Goal: Task Accomplishment & Management: Manage account settings

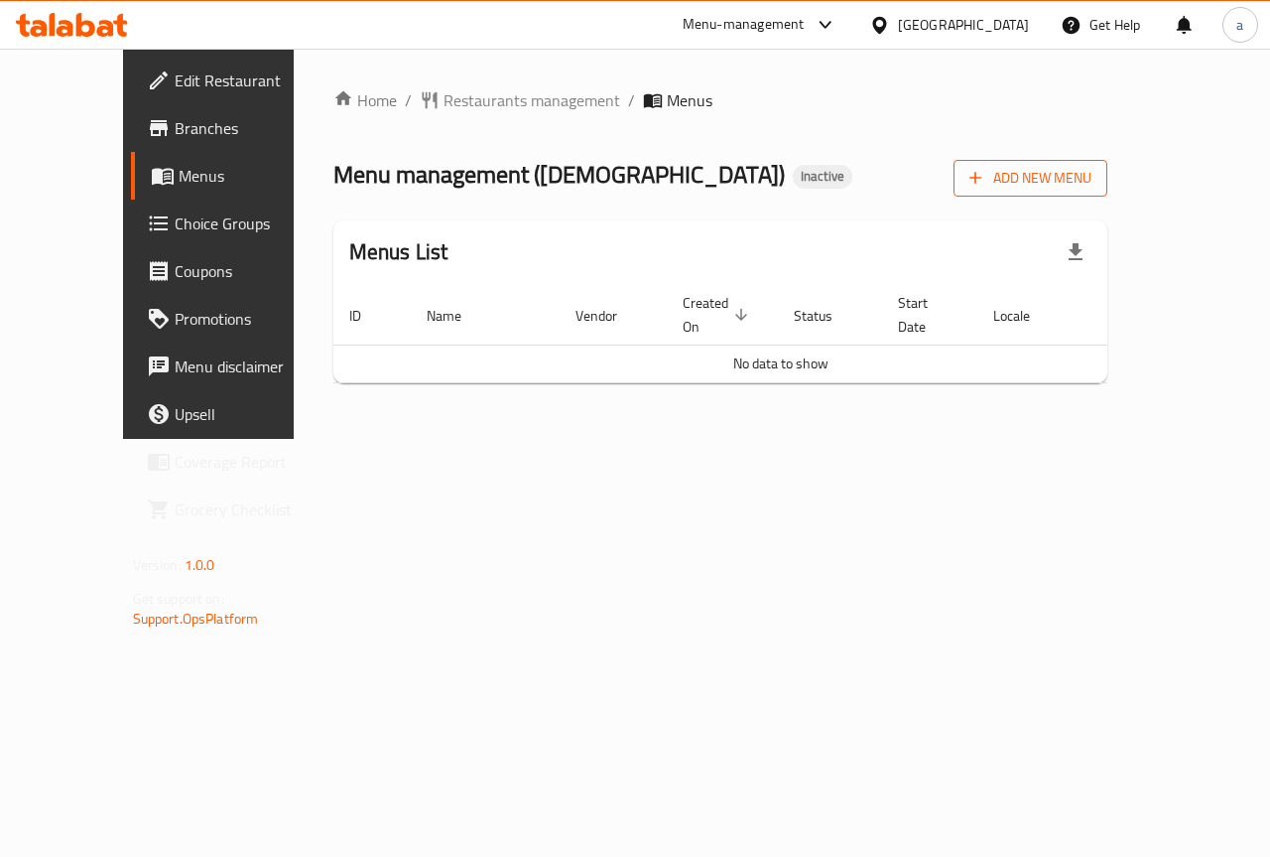
click at [1079, 182] on button "Add New Menu" at bounding box center [1031, 178] width 154 height 37
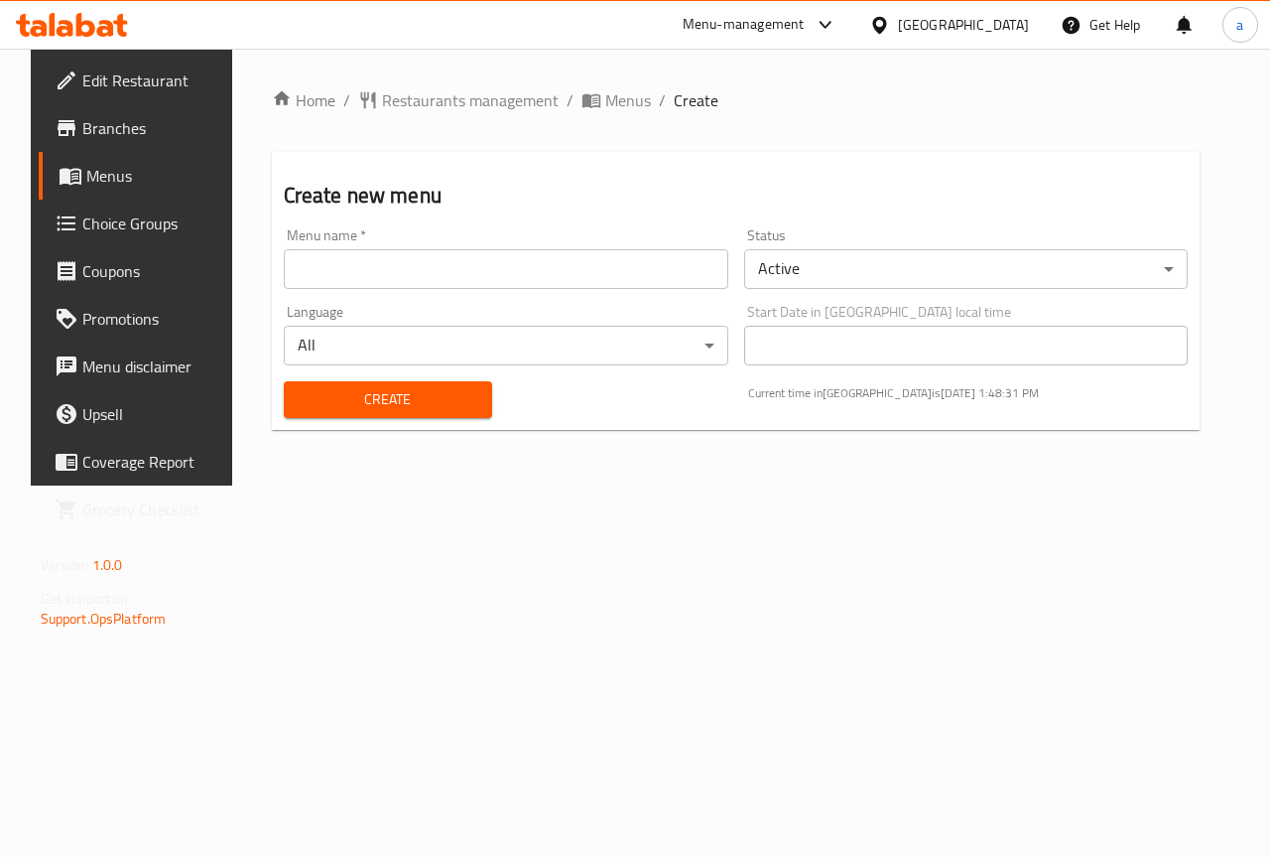
click at [393, 282] on input "text" at bounding box center [506, 269] width 445 height 40
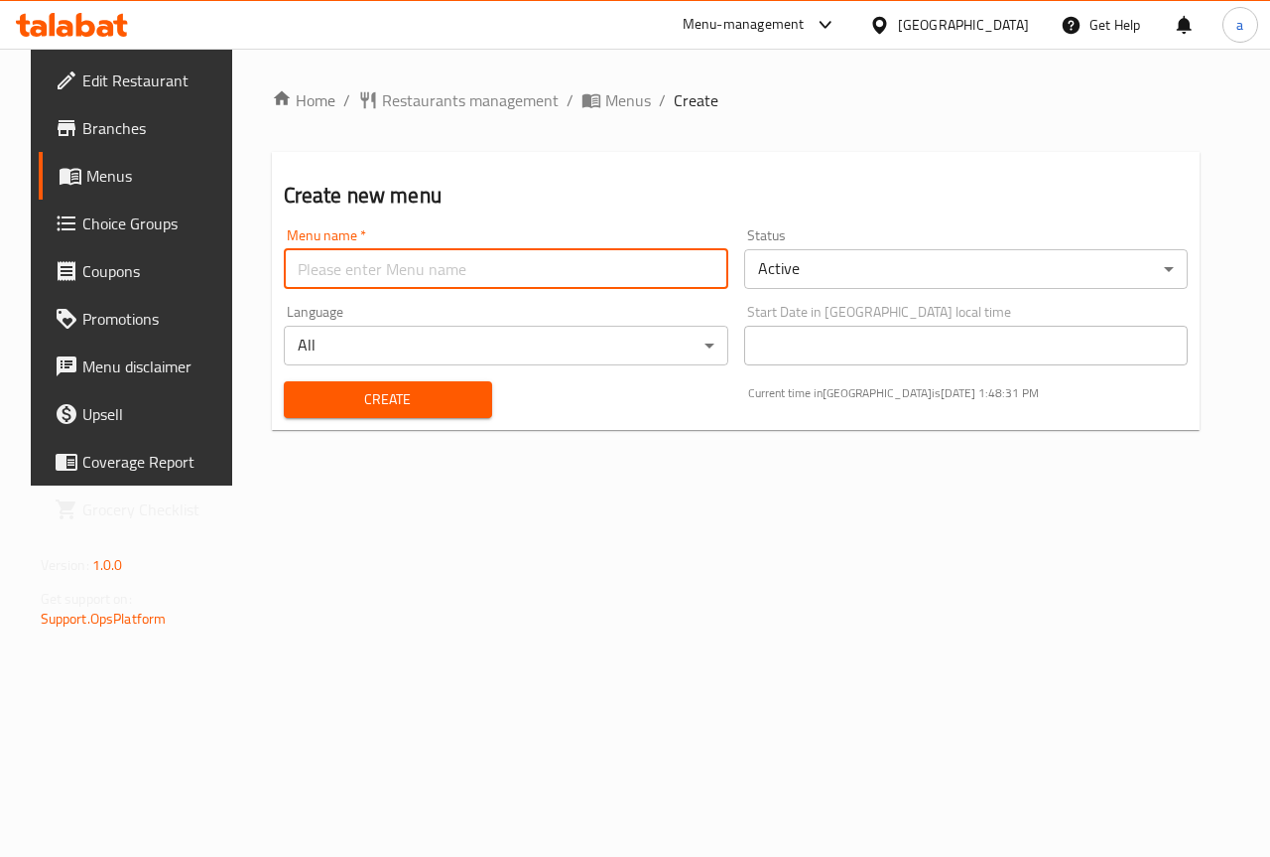
paste input "[DEMOGRAPHIC_DATA]"
type input "[DEMOGRAPHIC_DATA]"
click at [438, 381] on button "Create" at bounding box center [388, 399] width 208 height 37
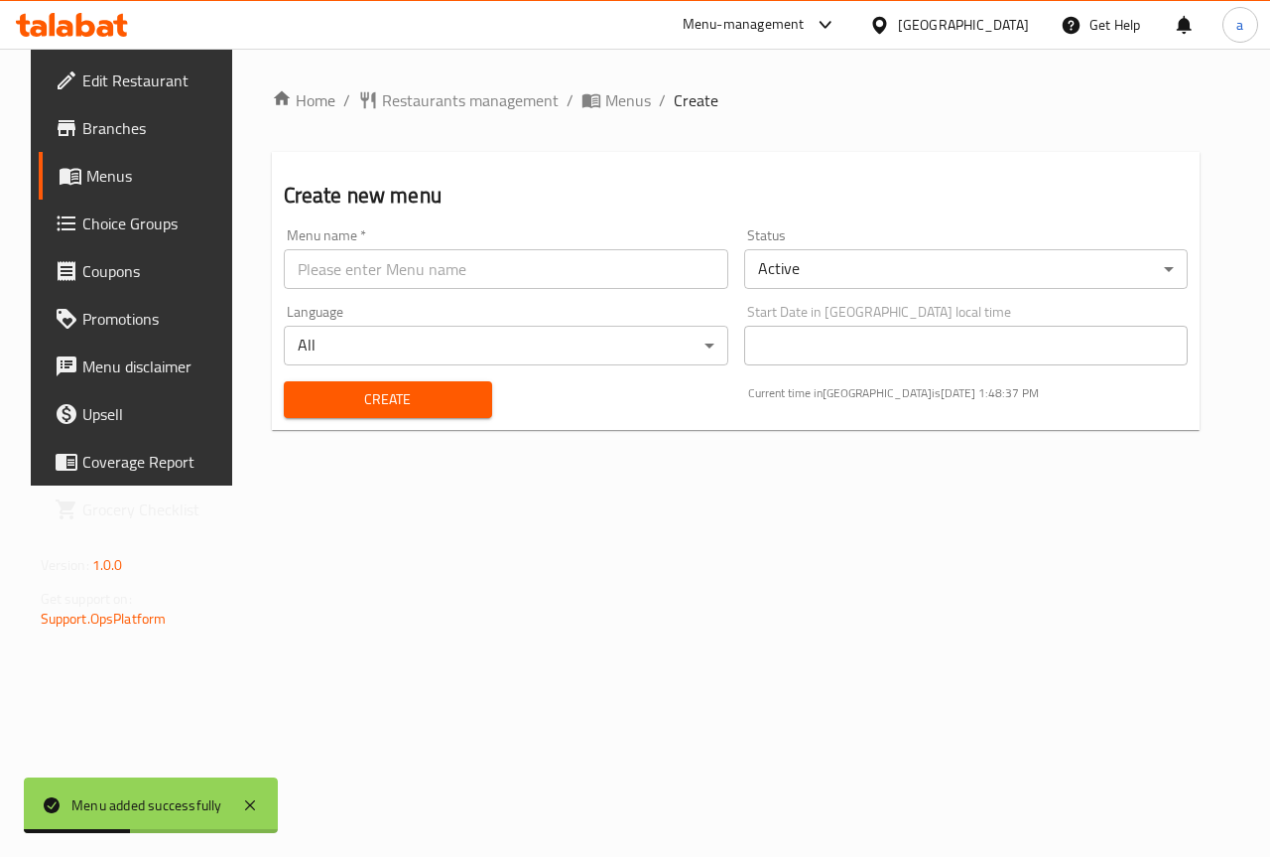
click at [168, 180] on span "Menus" at bounding box center [156, 176] width 141 height 24
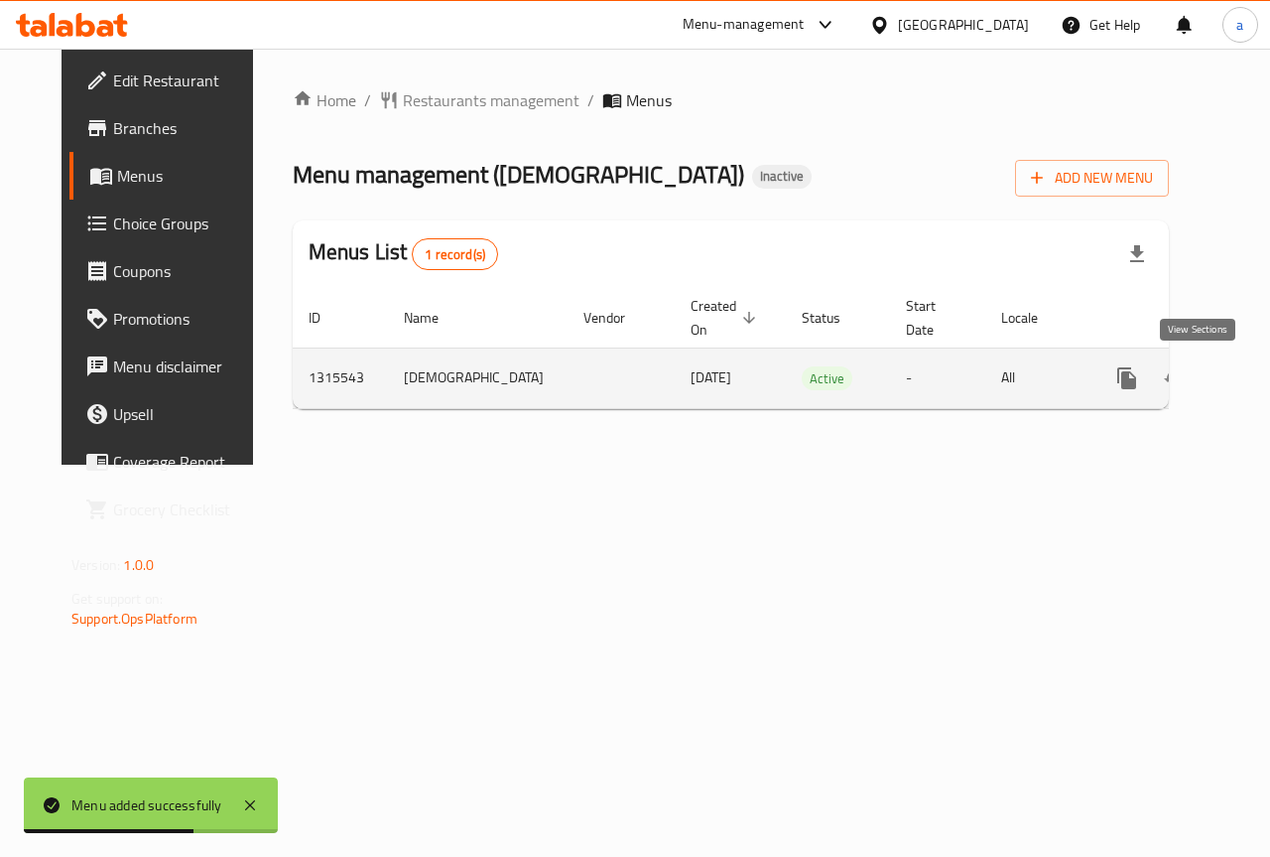
click at [1247, 391] on link "enhanced table" at bounding box center [1271, 378] width 48 height 48
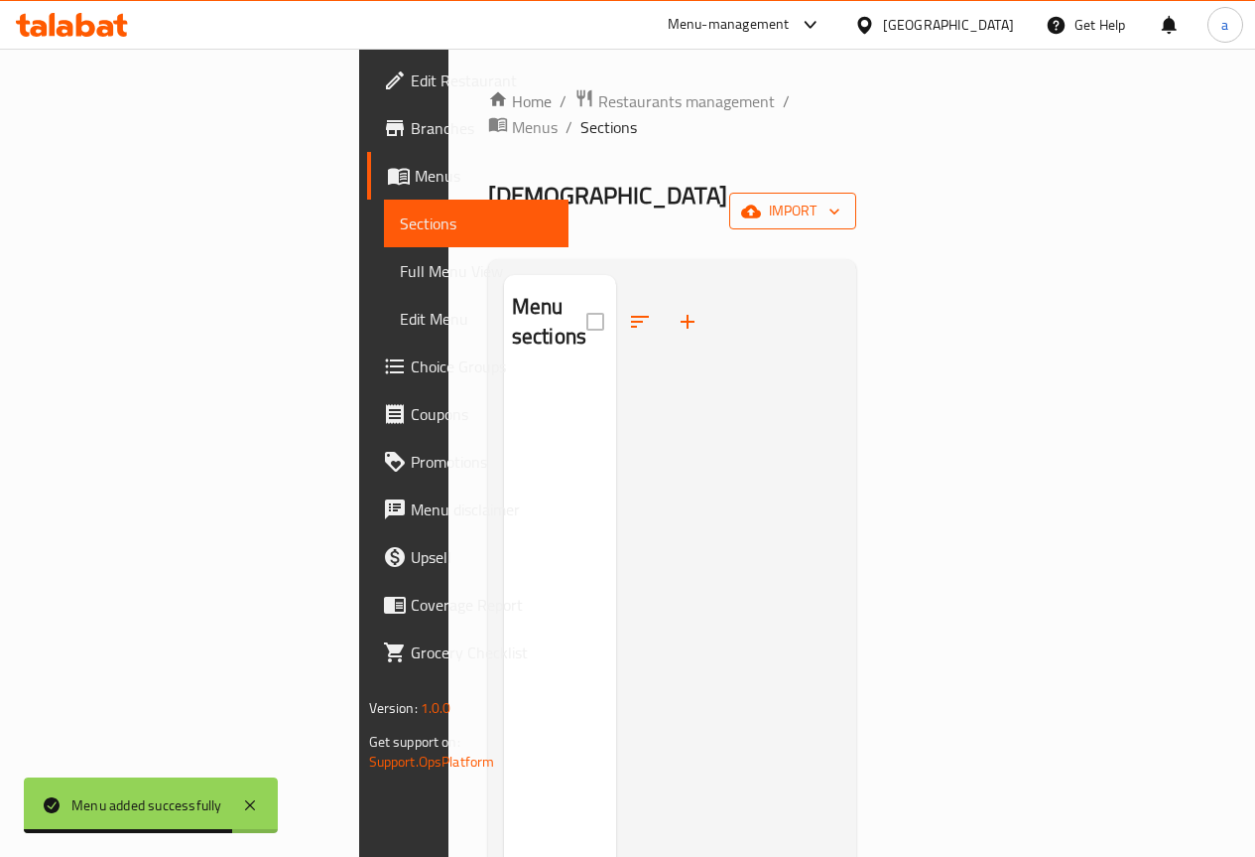
click at [761, 204] on icon "button" at bounding box center [751, 210] width 20 height 13
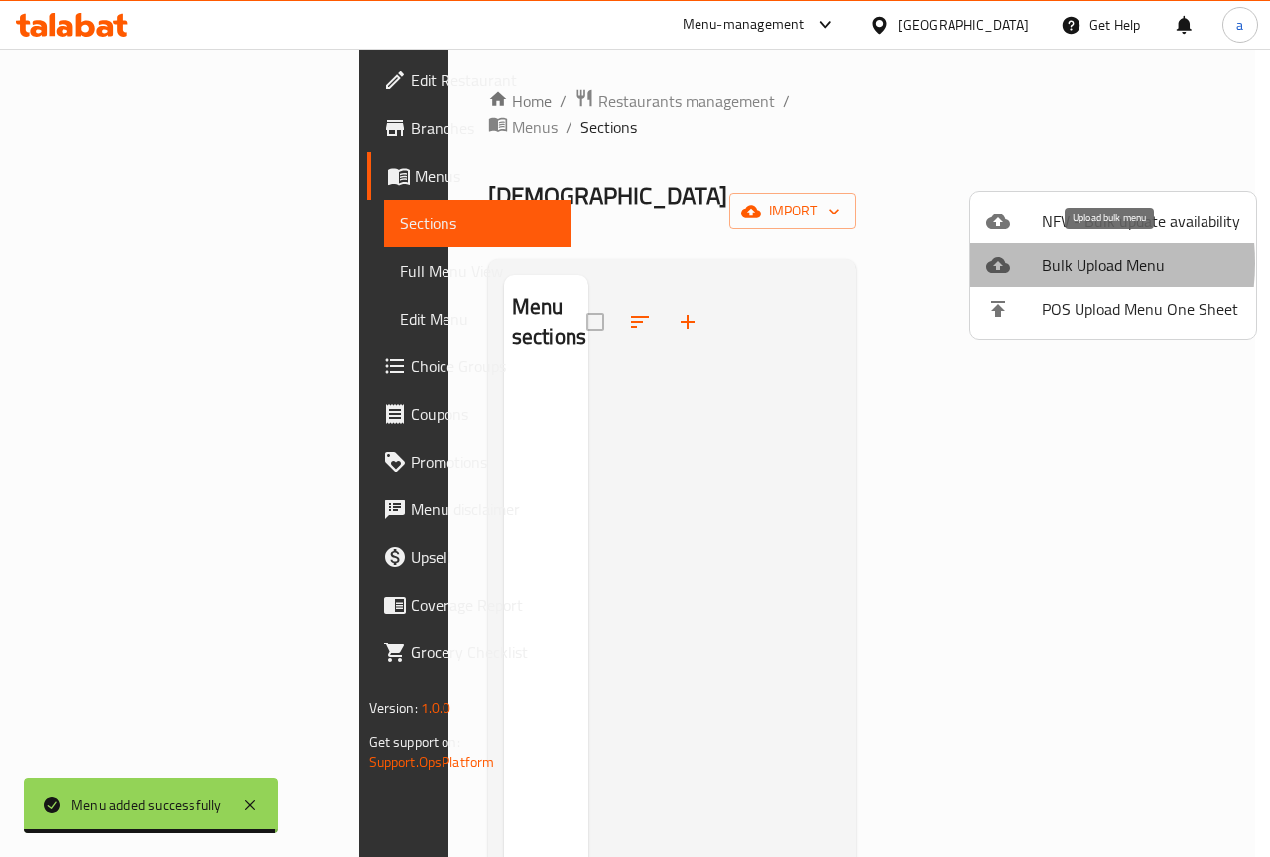
click at [1028, 263] on div at bounding box center [1015, 265] width 56 height 24
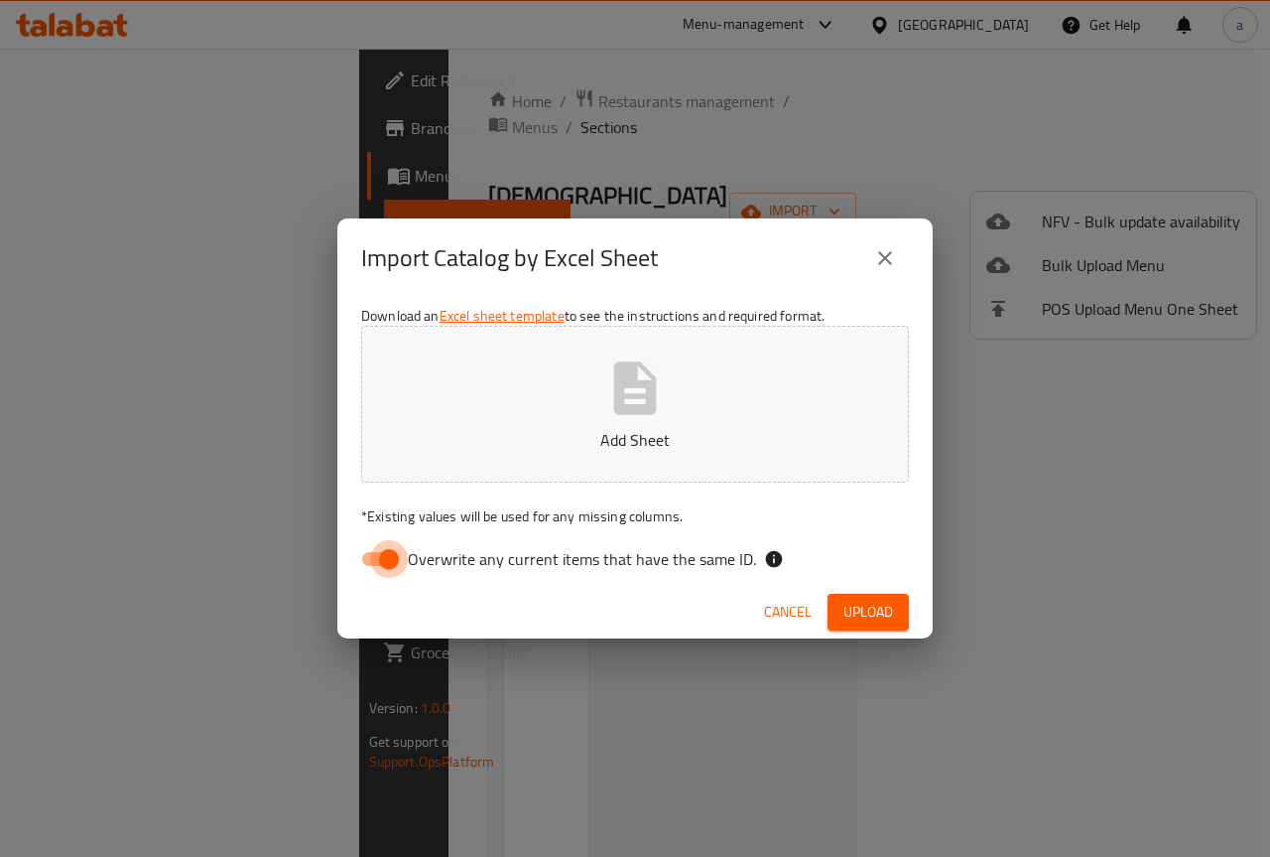
click at [361, 553] on input "Overwrite any current items that have the same ID." at bounding box center [388, 559] width 113 height 38
checkbox input "false"
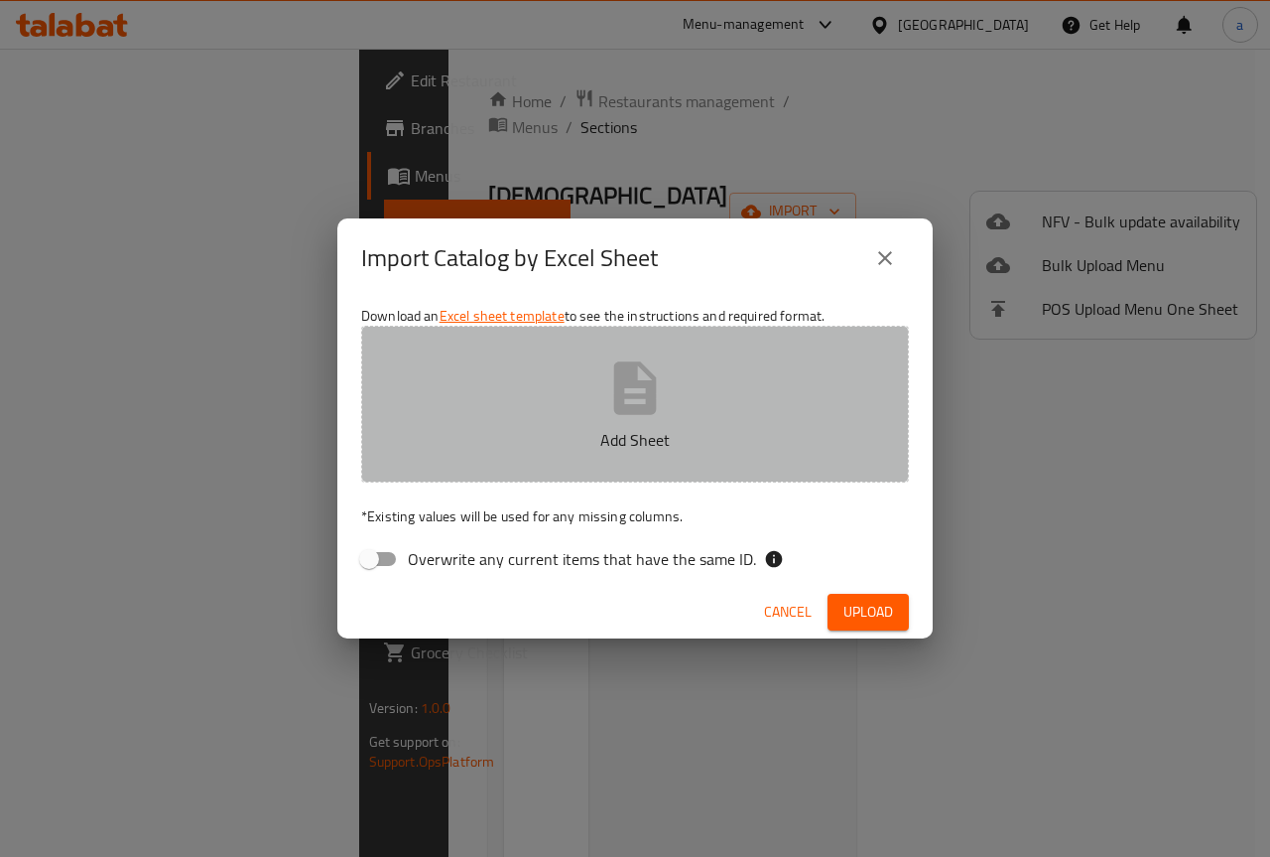
click at [411, 459] on button "Add Sheet" at bounding box center [635, 404] width 548 height 157
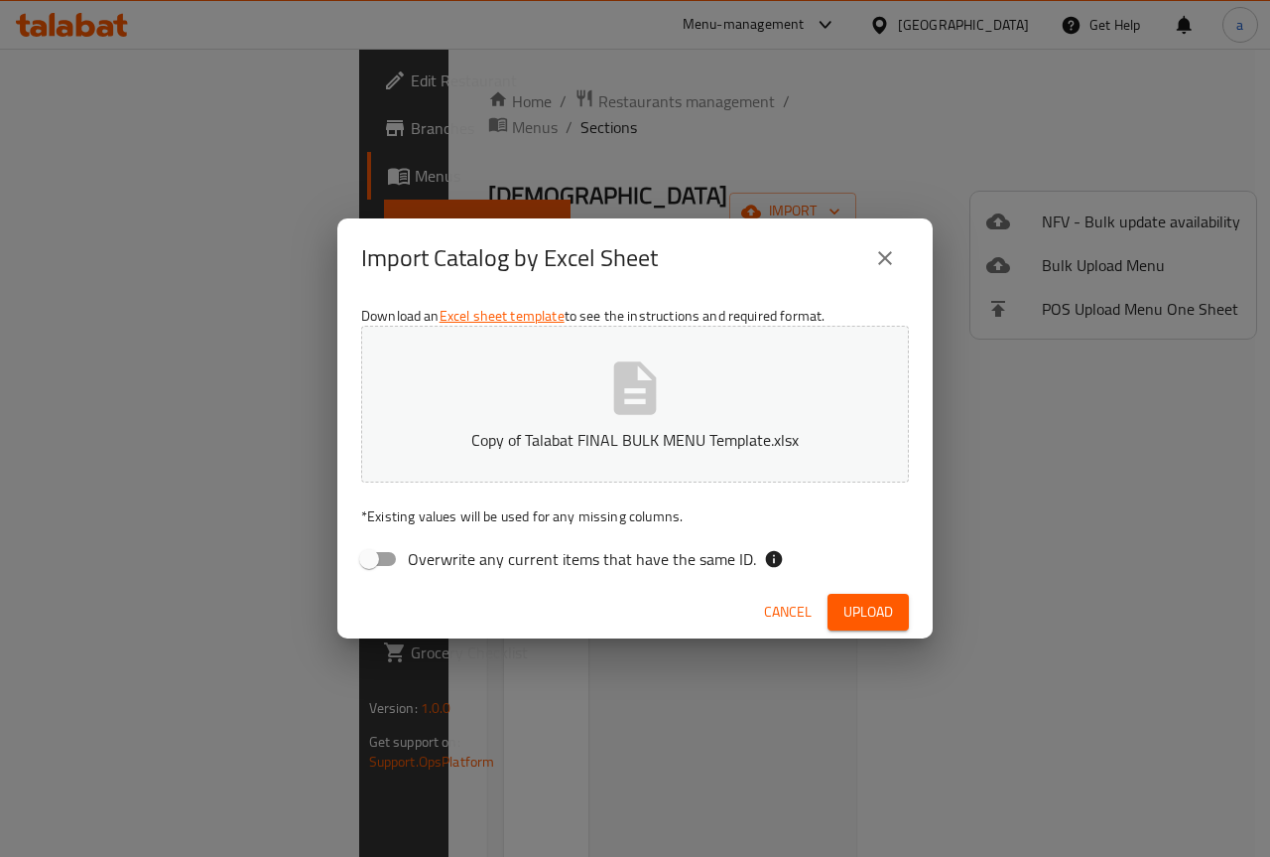
click at [829, 604] on button "Upload" at bounding box center [868, 611] width 81 height 37
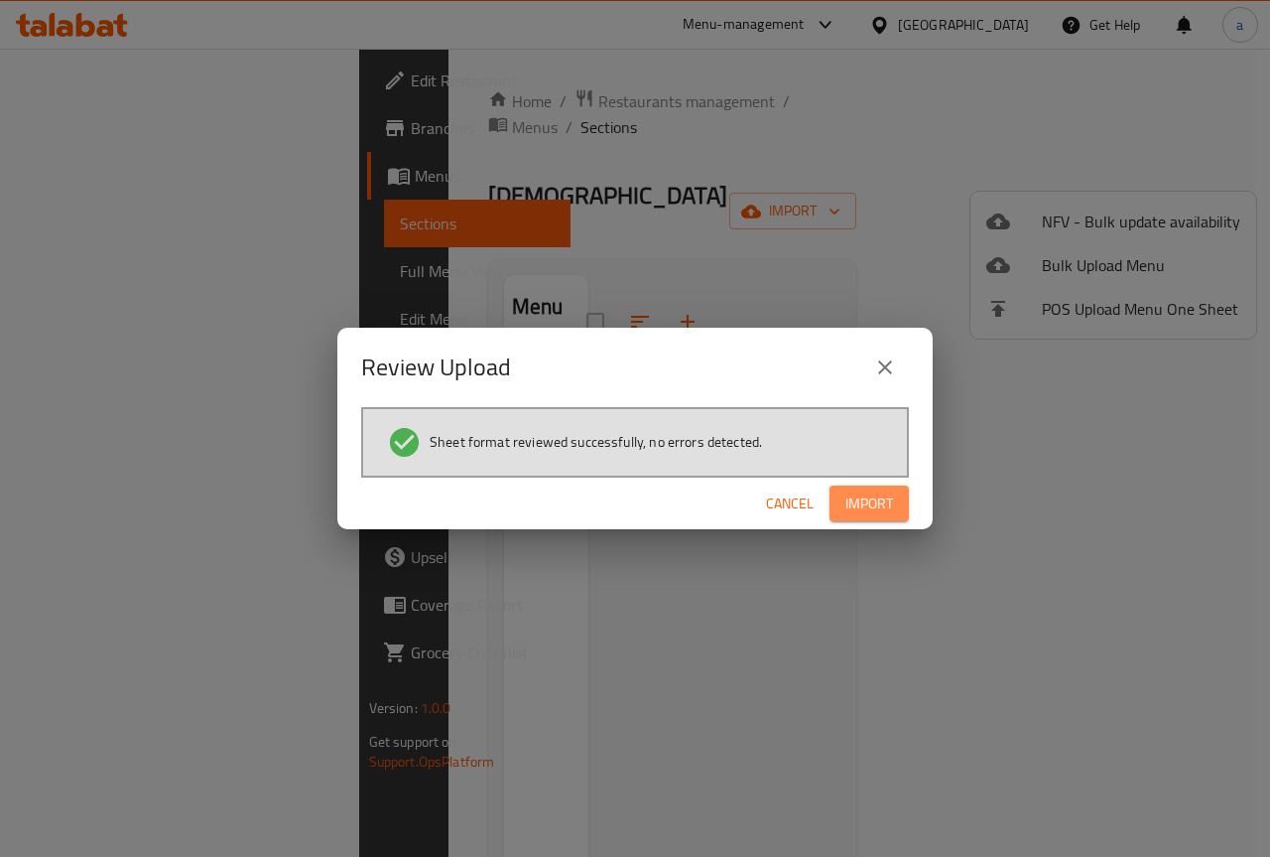
click at [863, 486] on button "Import" at bounding box center [869, 503] width 79 height 37
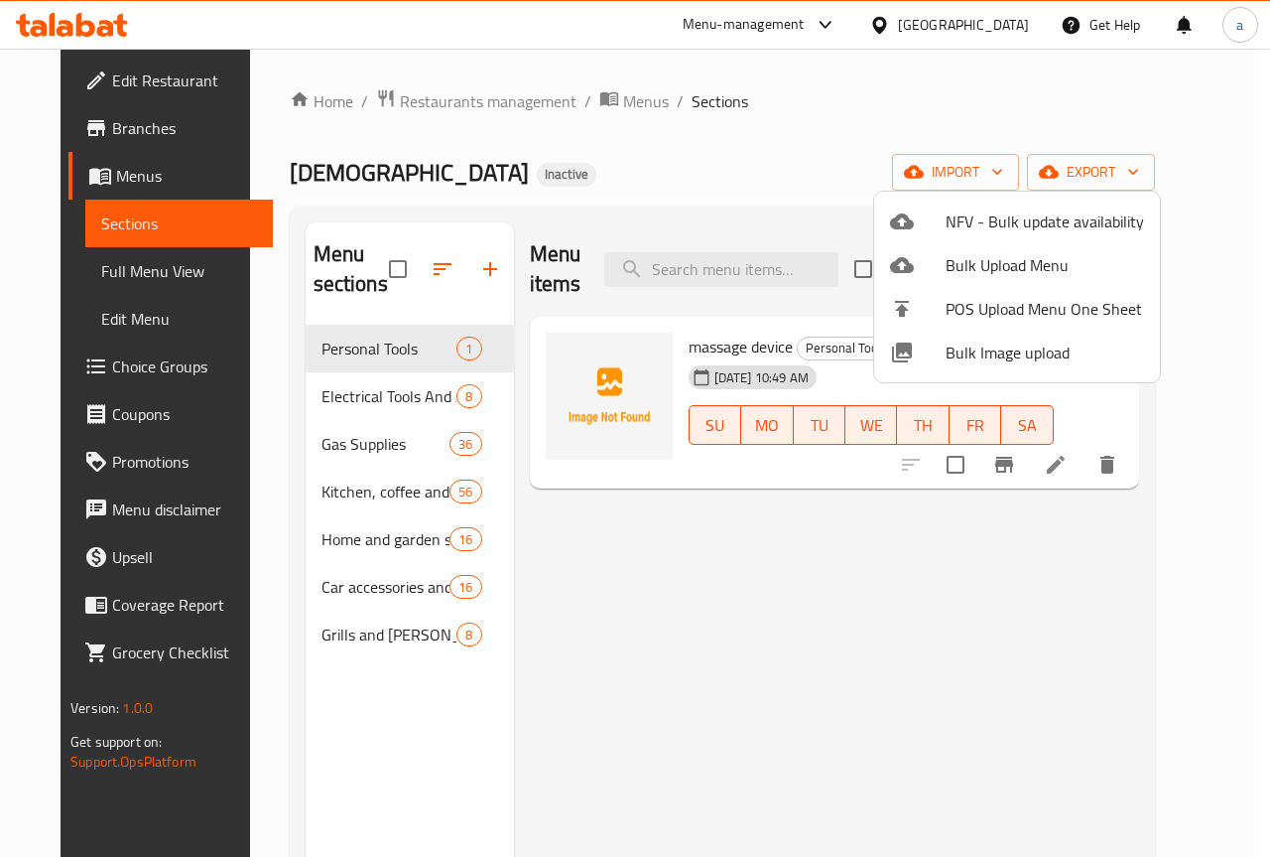
click at [640, 157] on div at bounding box center [635, 428] width 1270 height 857
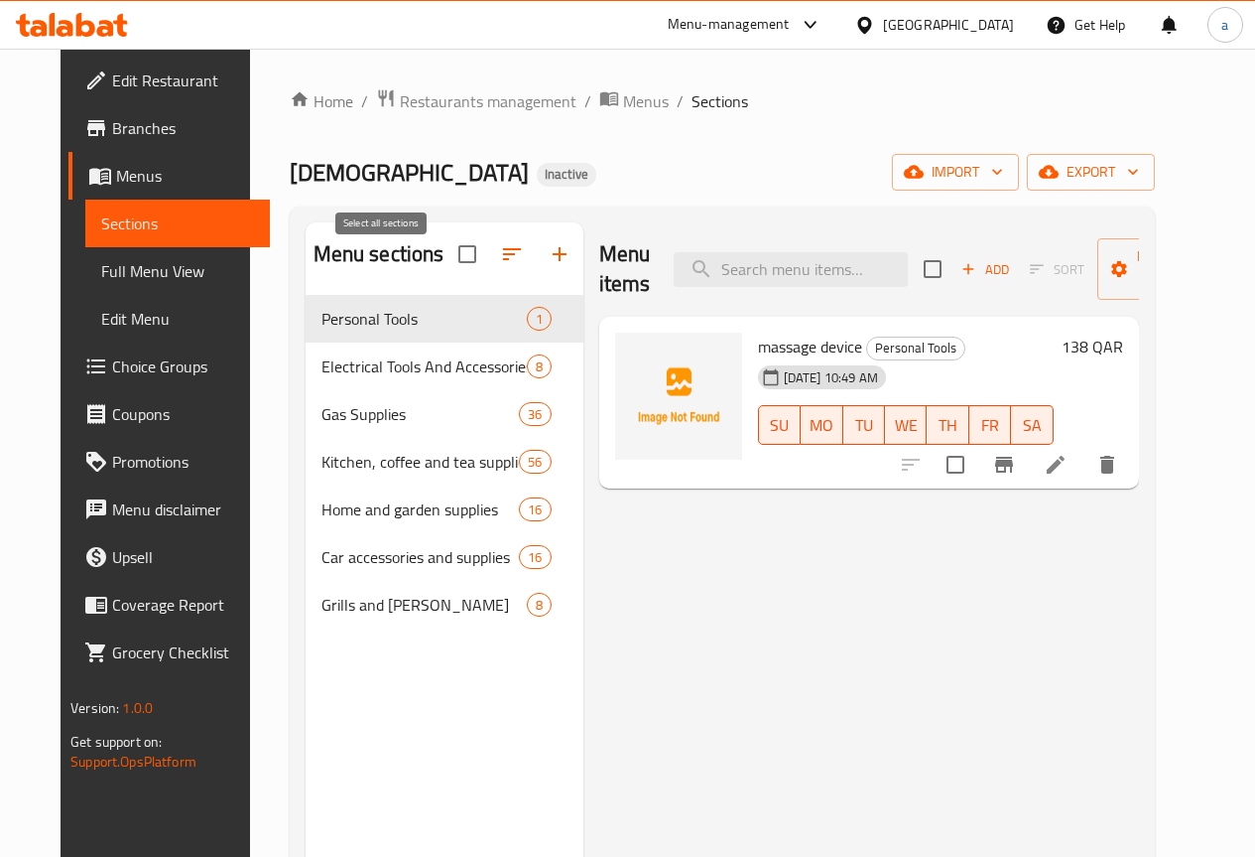
click at [447, 275] on input "checkbox" at bounding box center [468, 254] width 42 height 42
checkbox input "false"
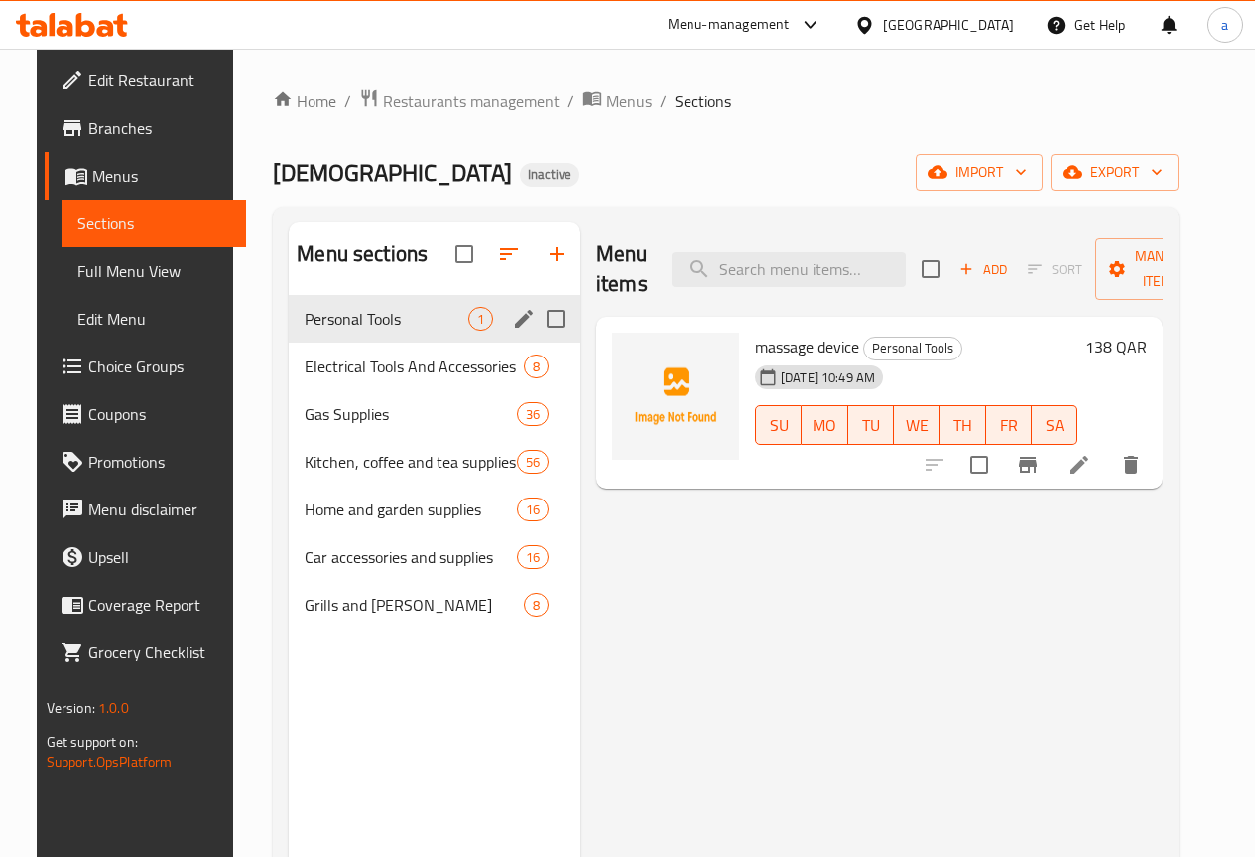
click at [535, 339] on input "Menu sections" at bounding box center [556, 319] width 42 height 42
checkbox input "true"
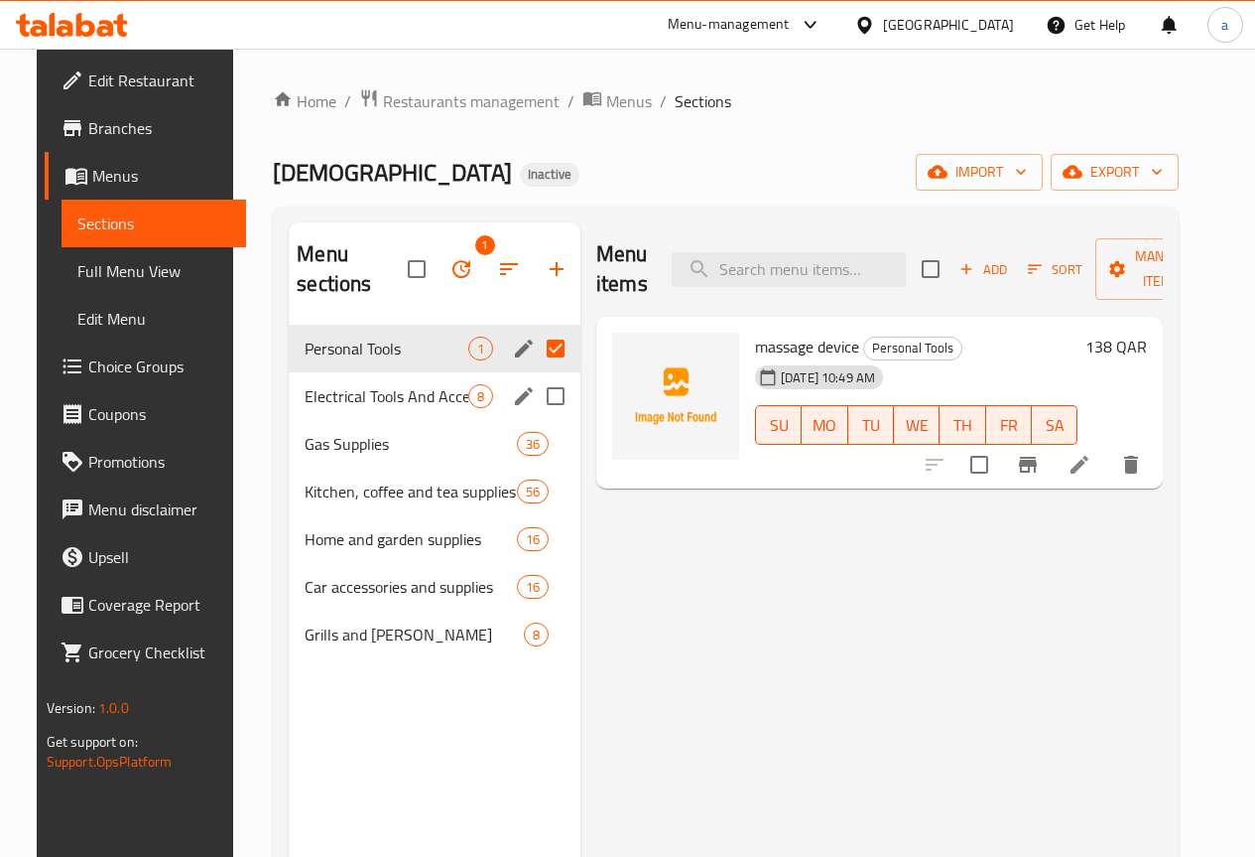
click at [535, 402] on input "Menu sections" at bounding box center [556, 396] width 42 height 42
checkbox input "true"
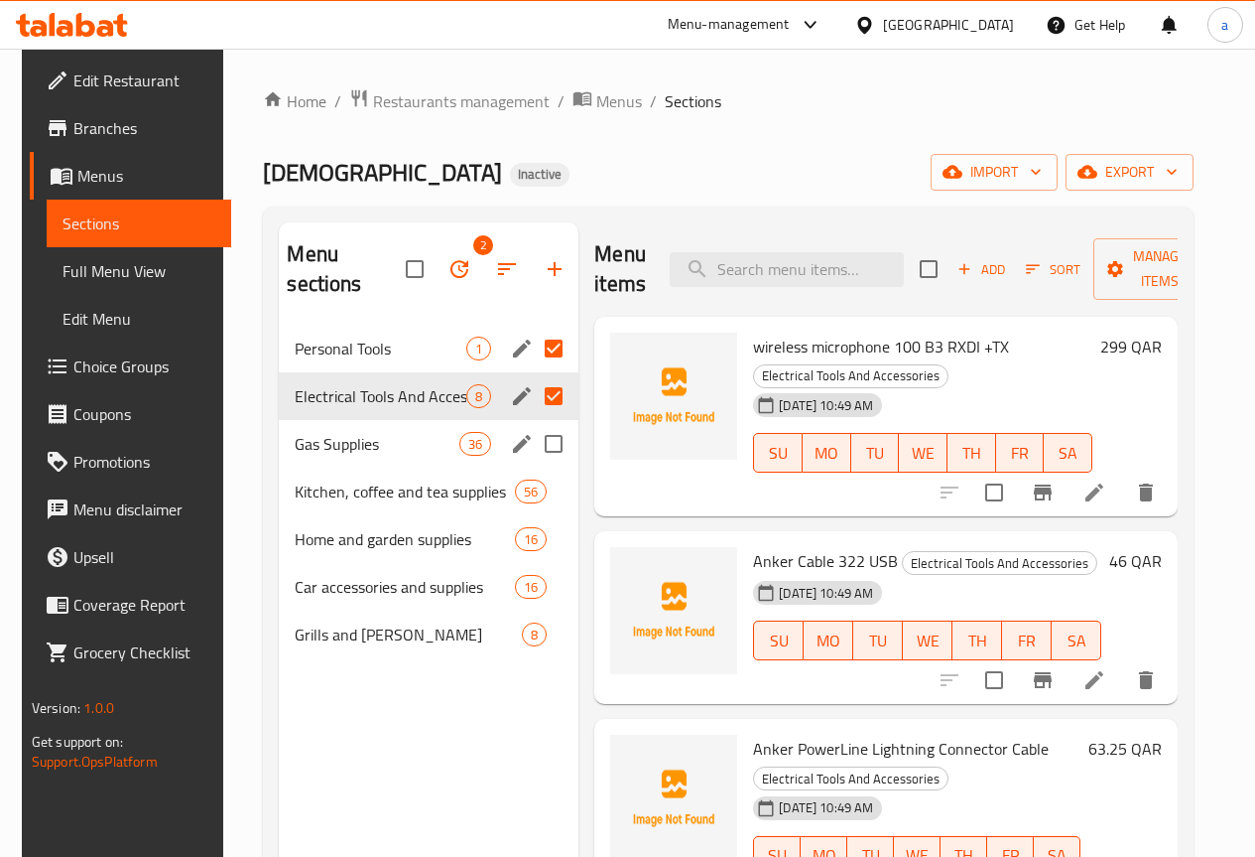
click at [533, 441] on input "Menu sections" at bounding box center [554, 444] width 42 height 42
checkbox input "true"
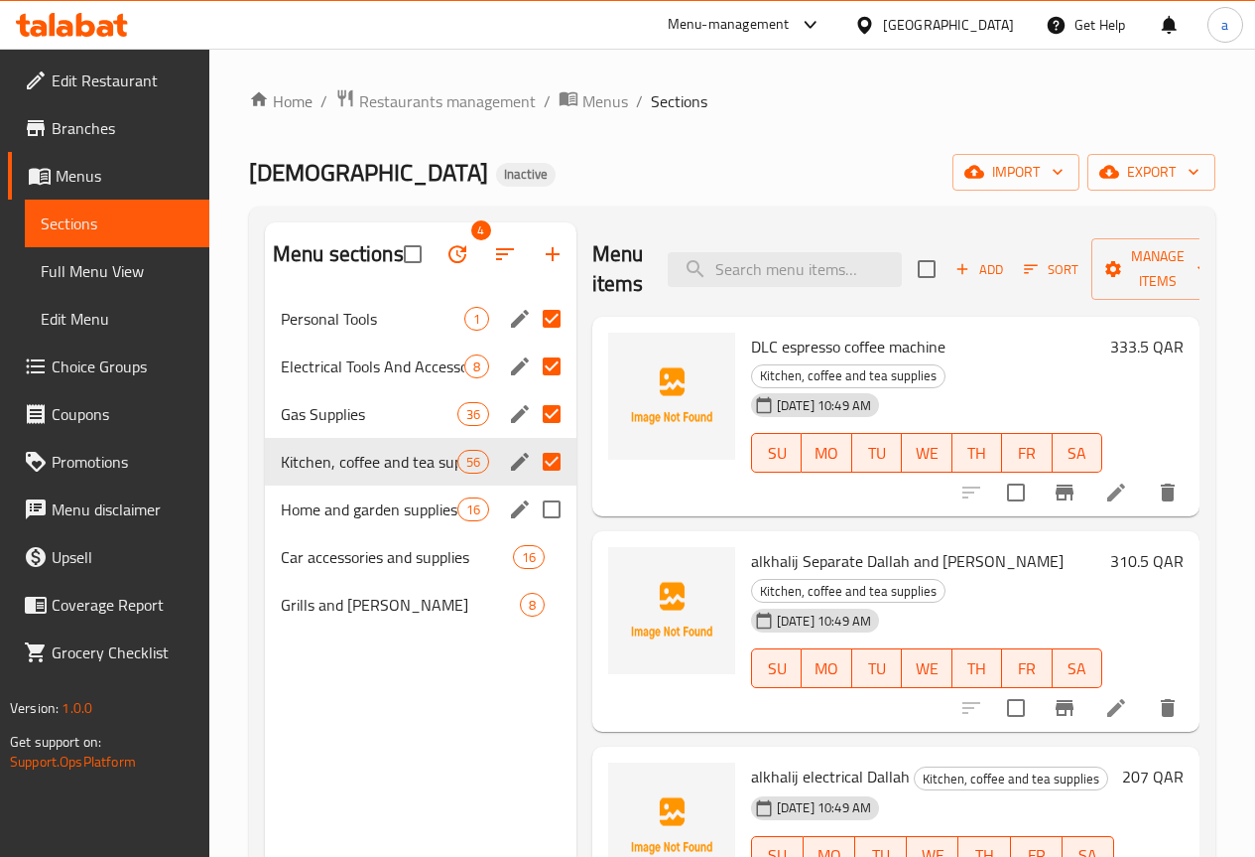
click at [531, 529] on input "Menu sections" at bounding box center [552, 509] width 42 height 42
checkbox input "true"
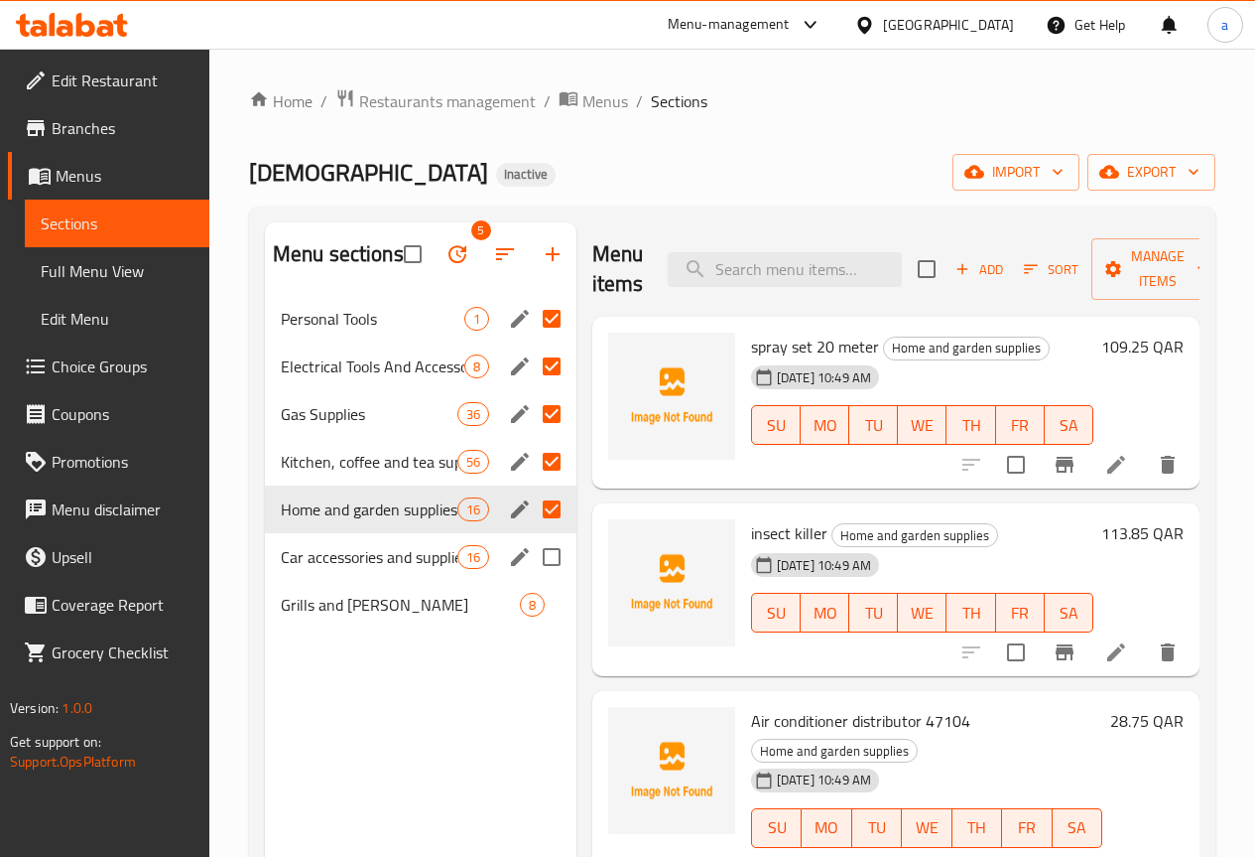
click at [531, 578] on input "Menu sections" at bounding box center [552, 557] width 42 height 42
checkbox input "true"
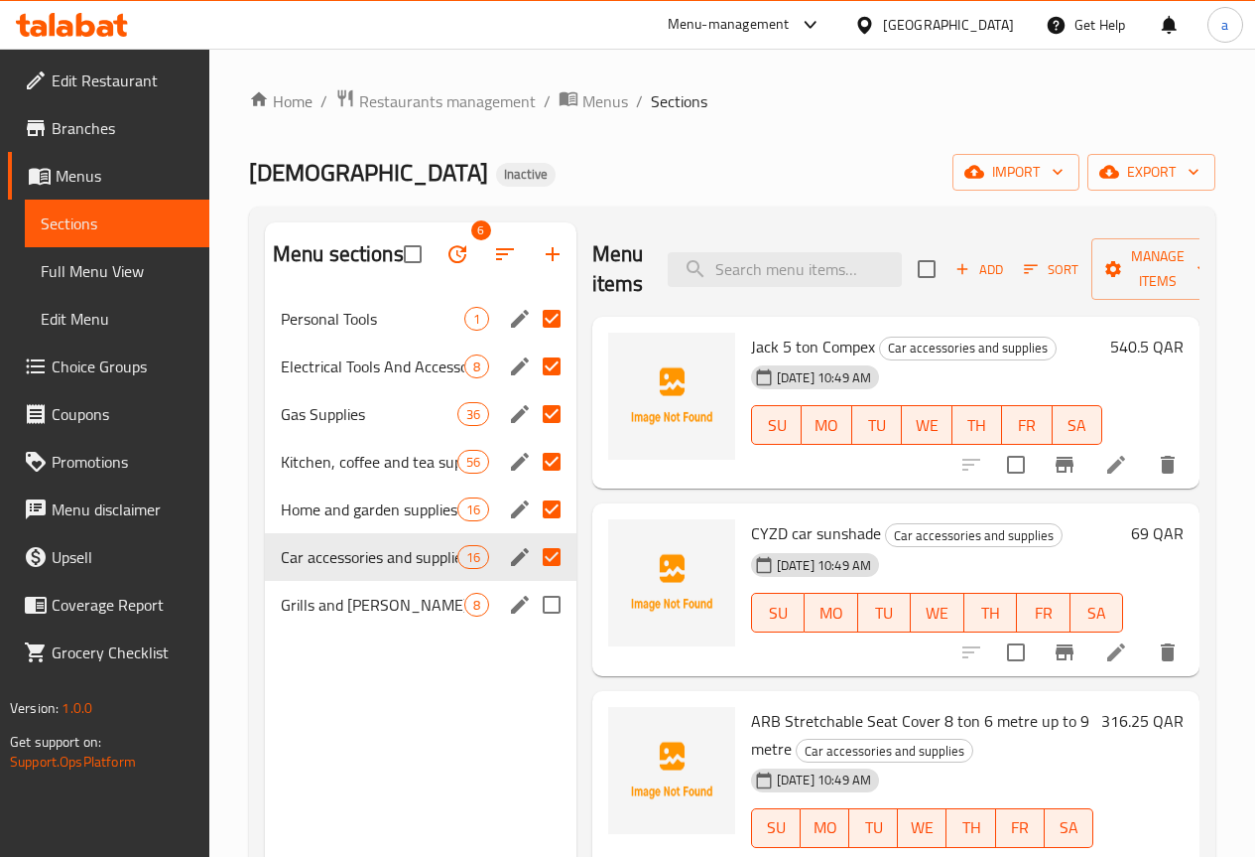
click at [531, 625] on input "Menu sections" at bounding box center [552, 605] width 42 height 42
checkbox input "true"
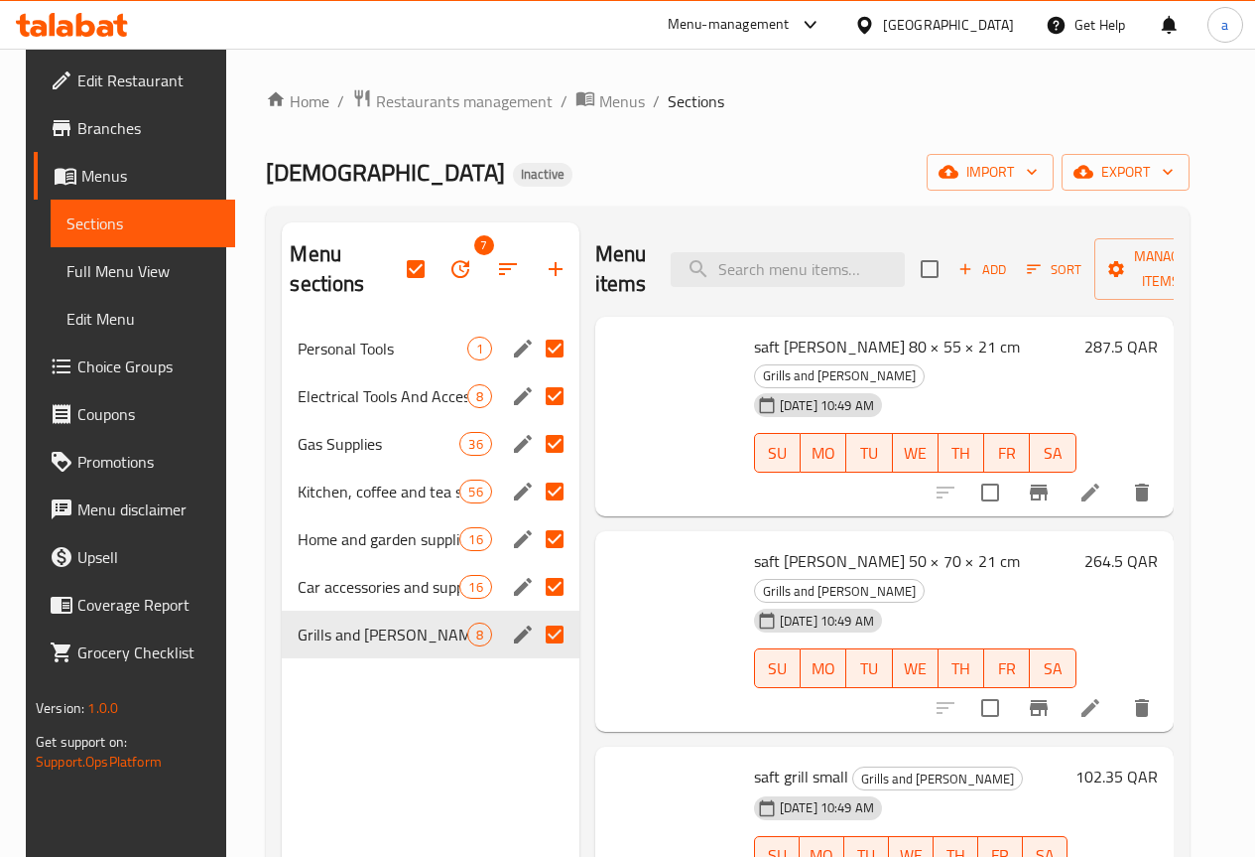
checkbox input "true"
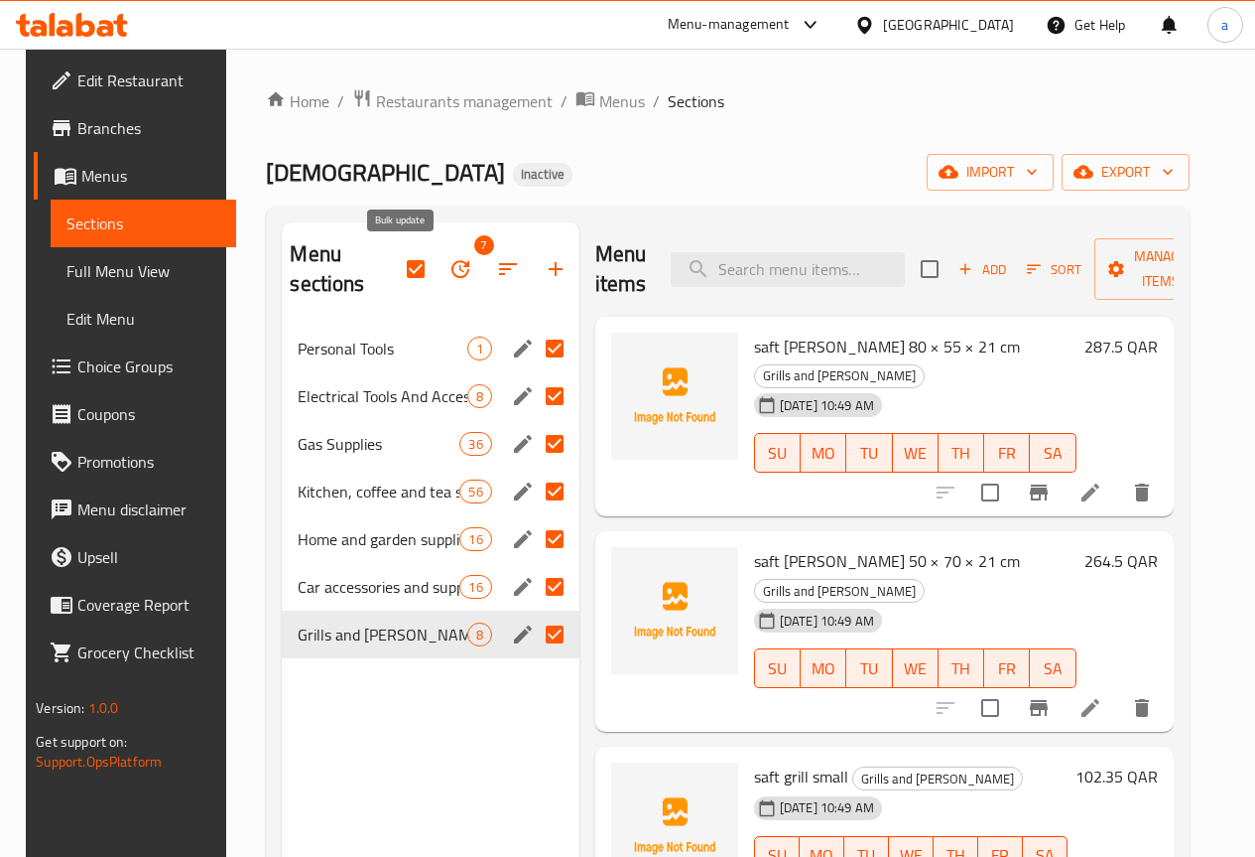
click at [437, 266] on button "button" at bounding box center [461, 269] width 48 height 48
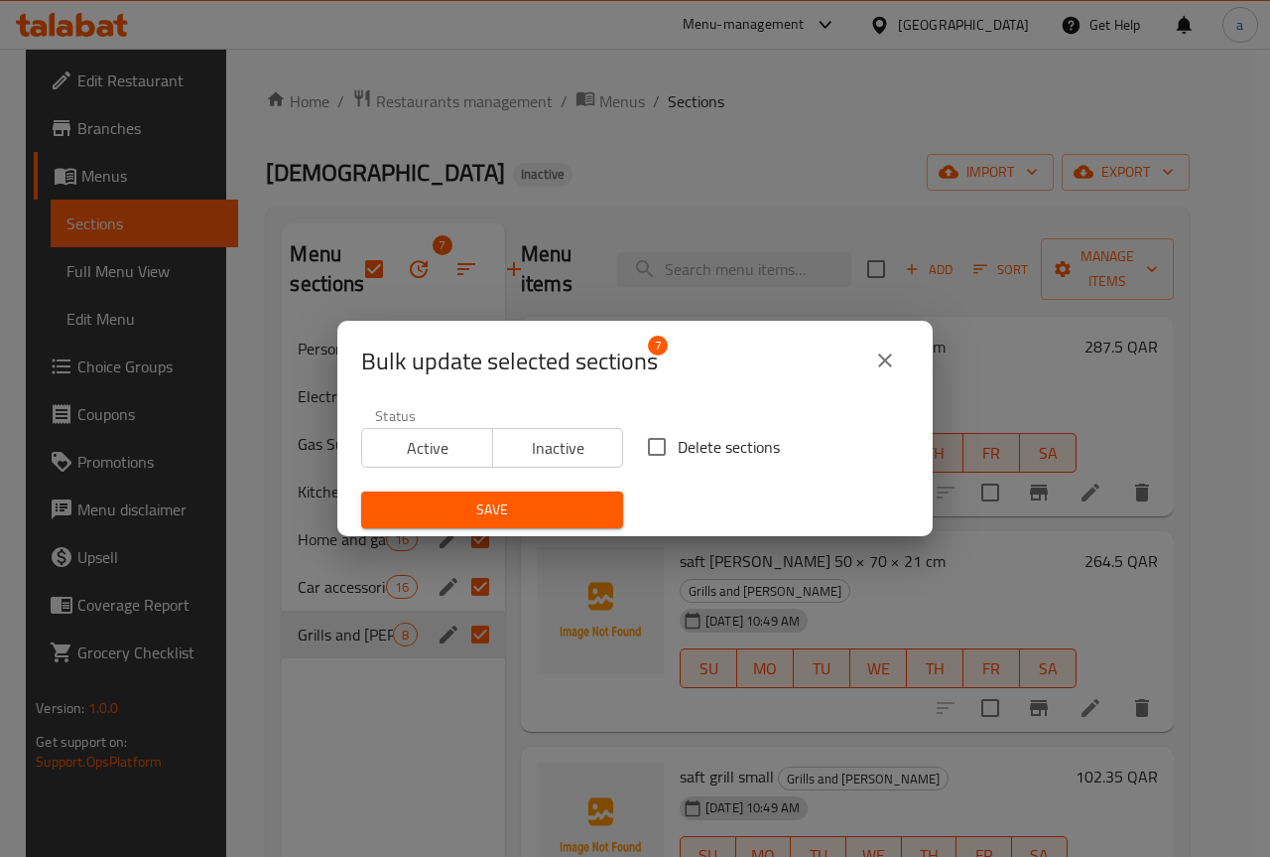
click at [636, 451] on input "Delete sections" at bounding box center [657, 447] width 42 height 42
checkbox input "true"
click at [587, 489] on div "Save" at bounding box center [492, 509] width 286 height 61
click at [585, 502] on span "Save" at bounding box center [492, 509] width 230 height 25
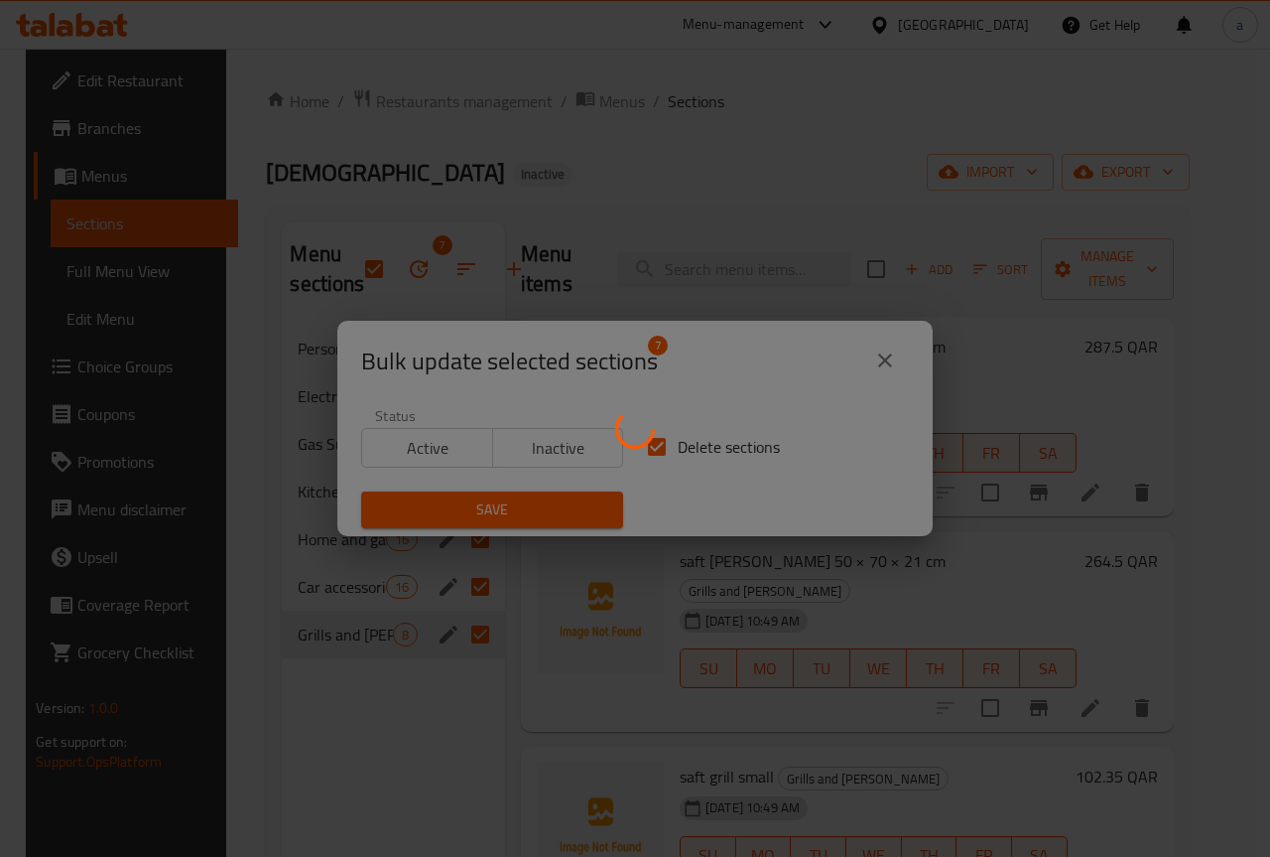
checkbox input "false"
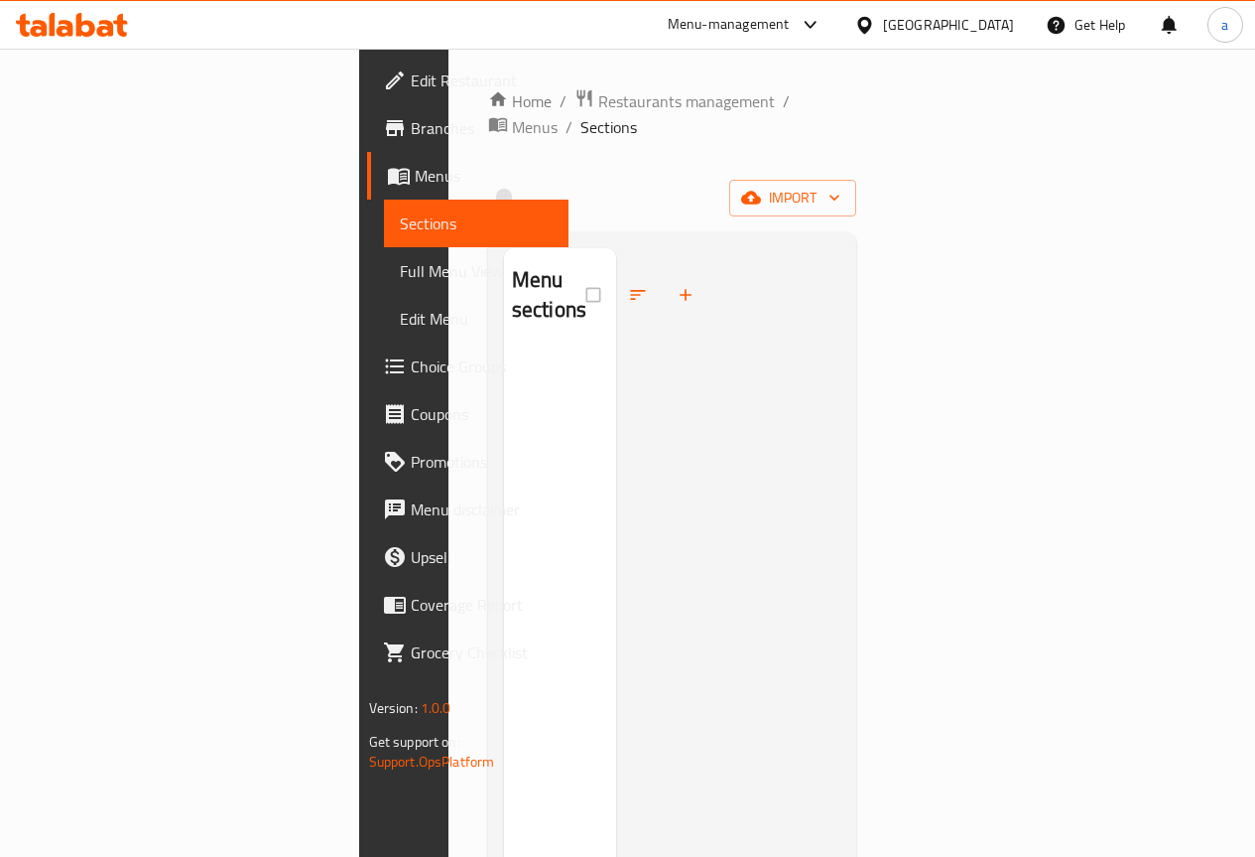
click at [793, 327] on div at bounding box center [728, 676] width 224 height 857
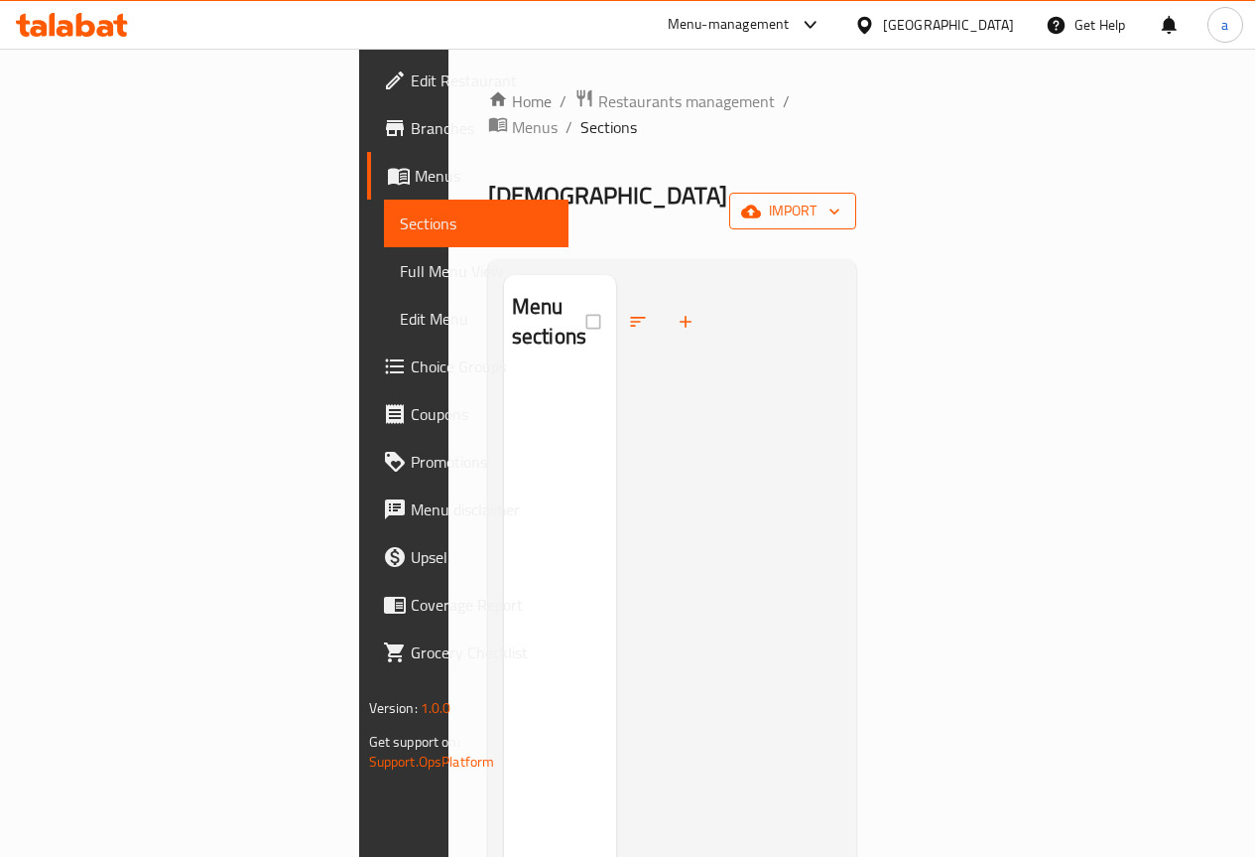
click at [761, 201] on icon "button" at bounding box center [751, 211] width 20 height 20
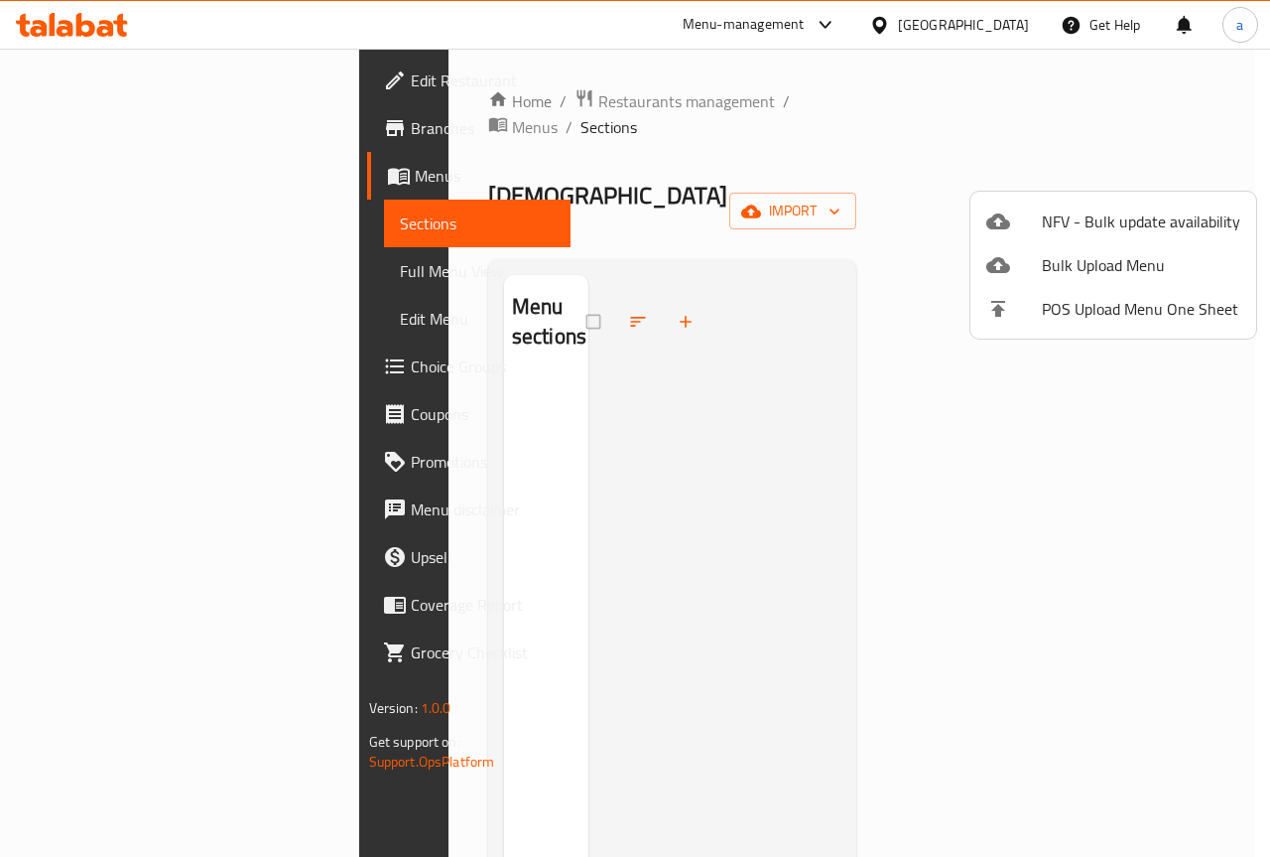
click at [766, 220] on div at bounding box center [635, 428] width 1270 height 857
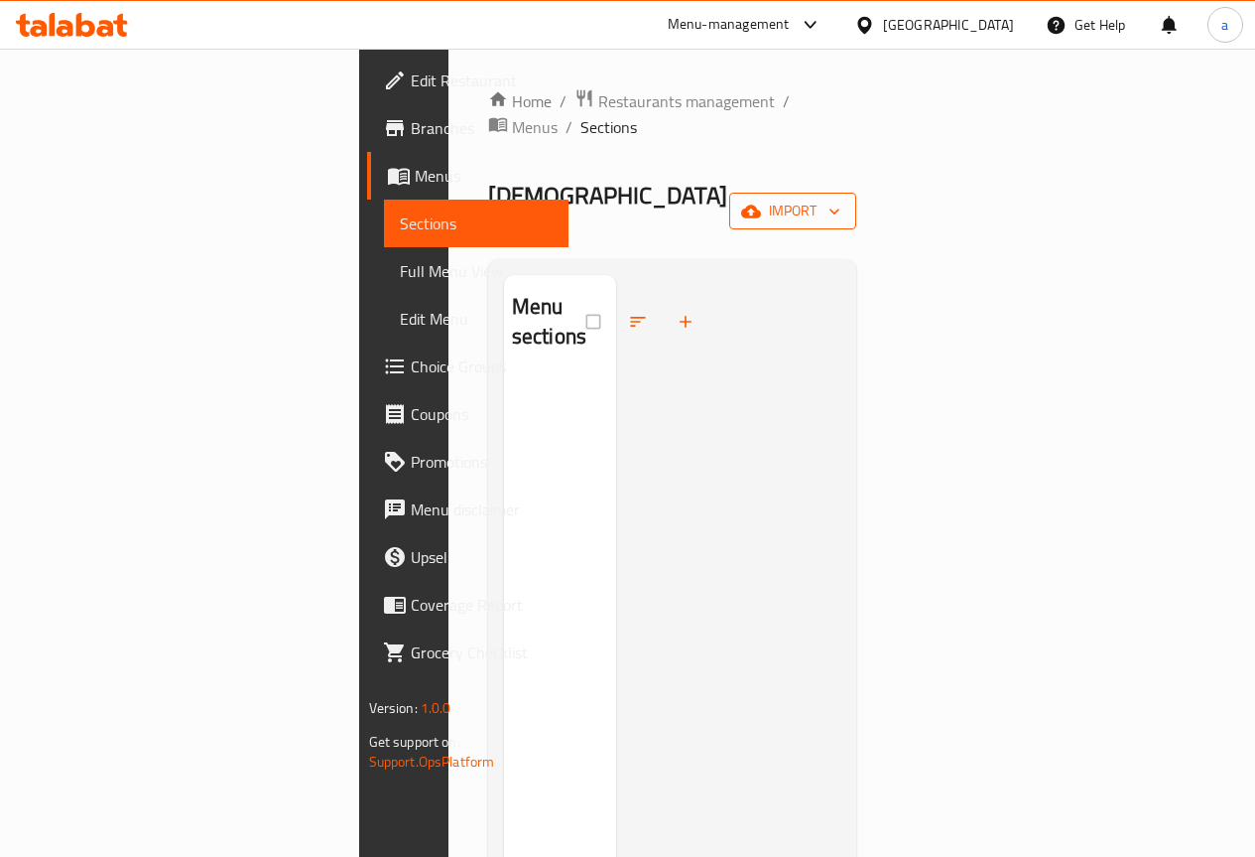
click at [761, 201] on icon "button" at bounding box center [751, 211] width 20 height 20
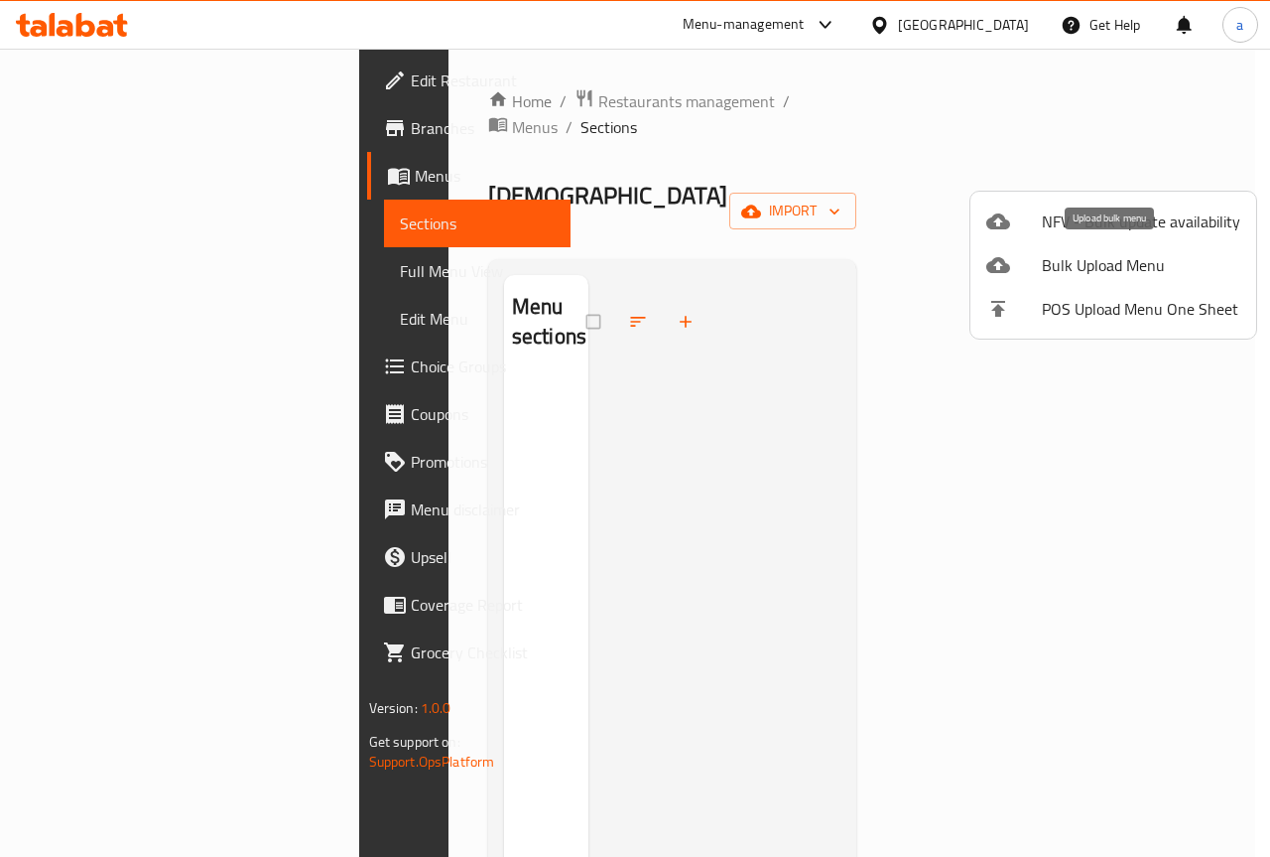
click at [1068, 273] on span "Bulk Upload Menu" at bounding box center [1141, 265] width 198 height 24
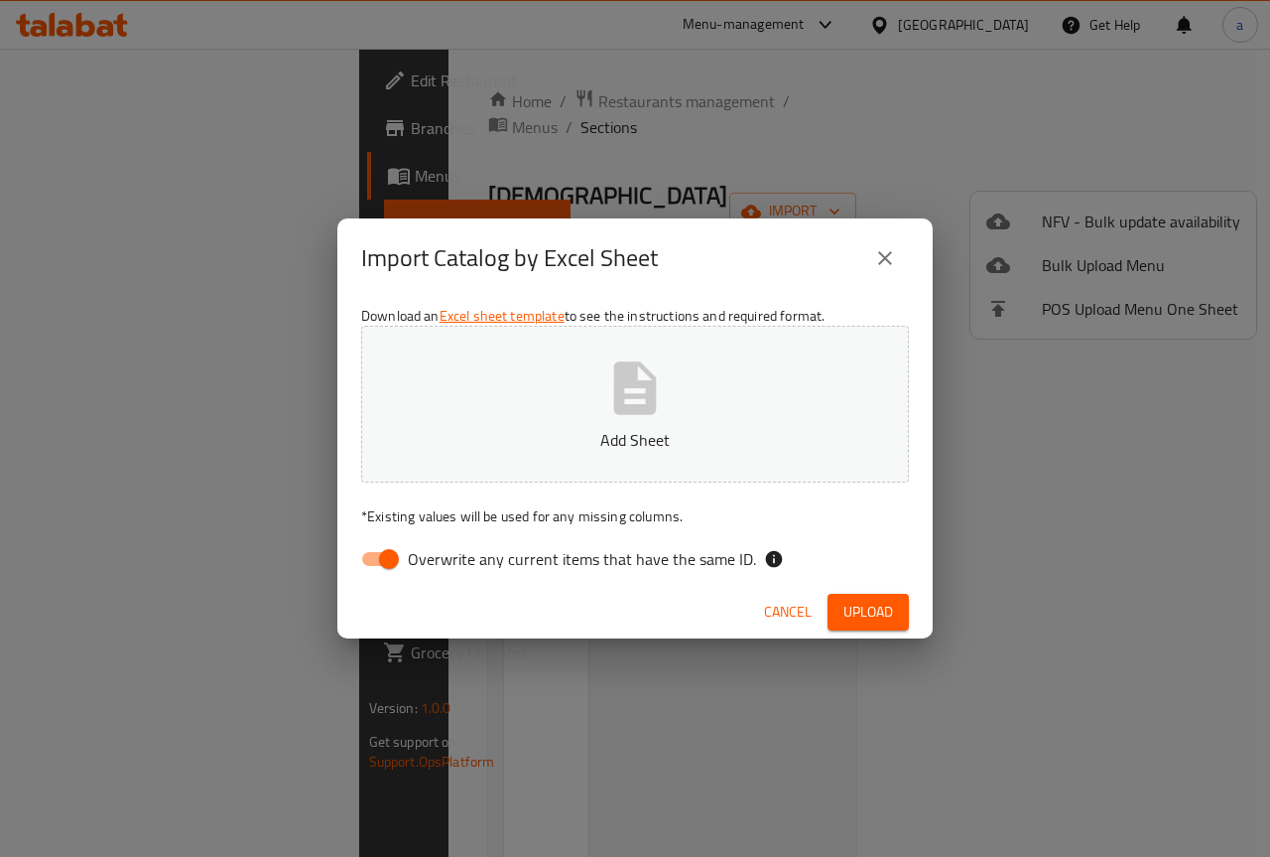
click at [371, 562] on input "Overwrite any current items that have the same ID." at bounding box center [388, 559] width 113 height 38
checkbox input "false"
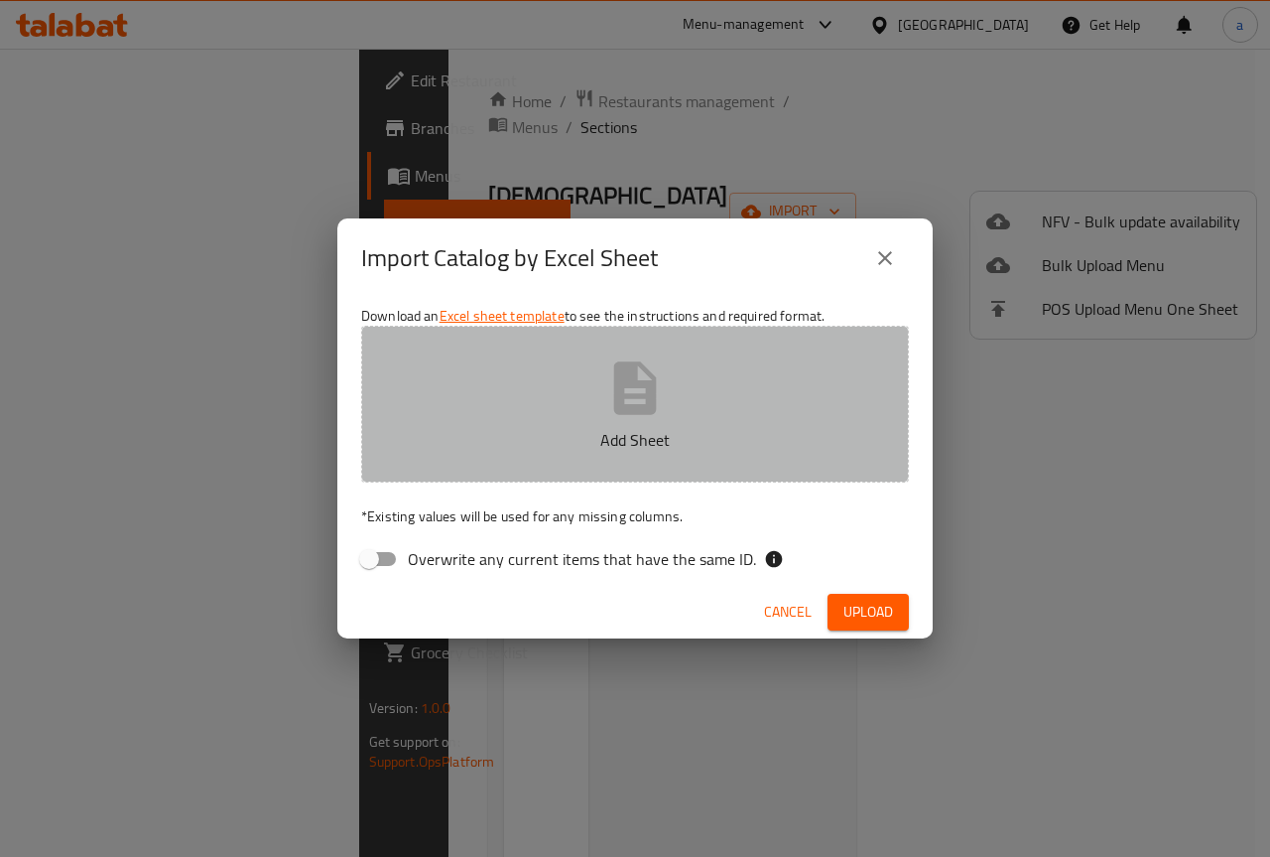
click at [428, 408] on button "Add Sheet" at bounding box center [635, 404] width 548 height 157
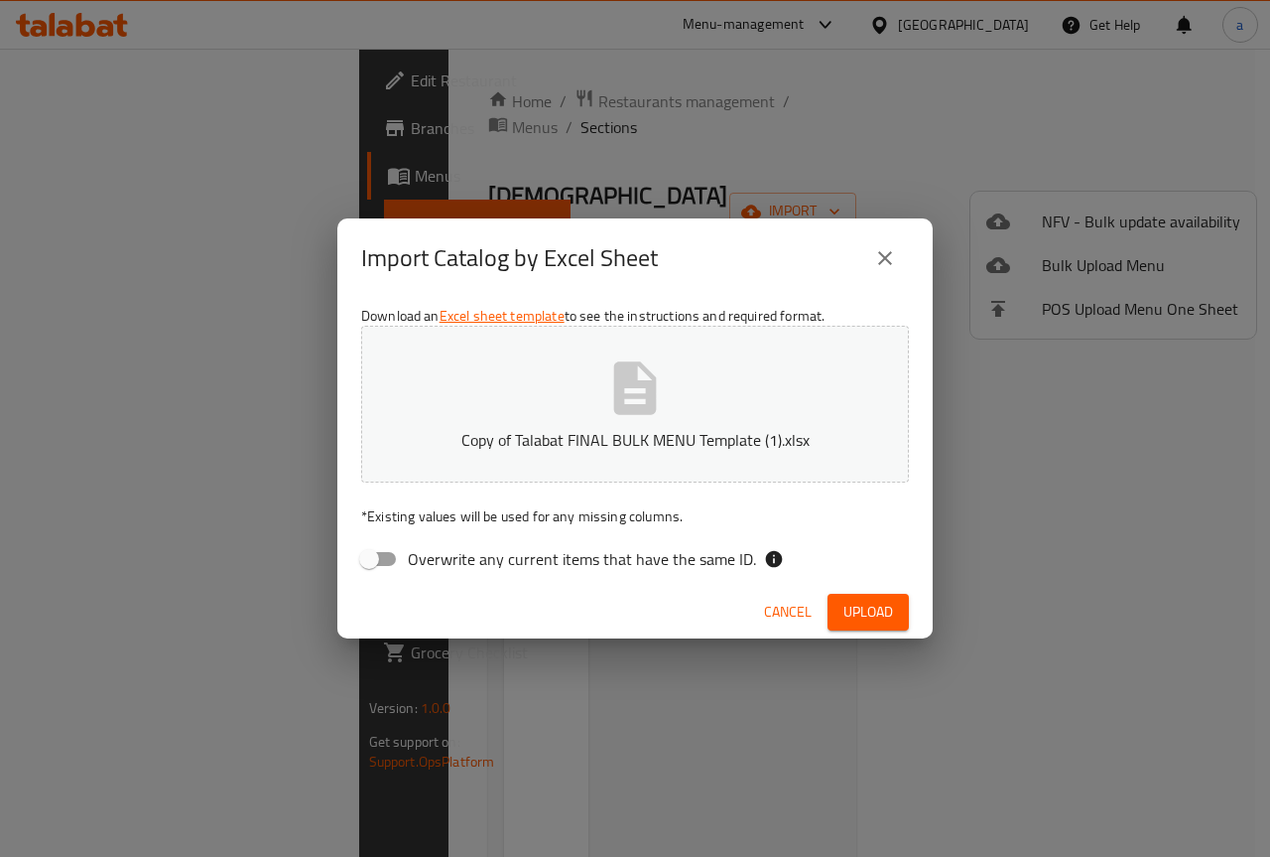
click at [869, 610] on span "Upload" at bounding box center [869, 611] width 50 height 25
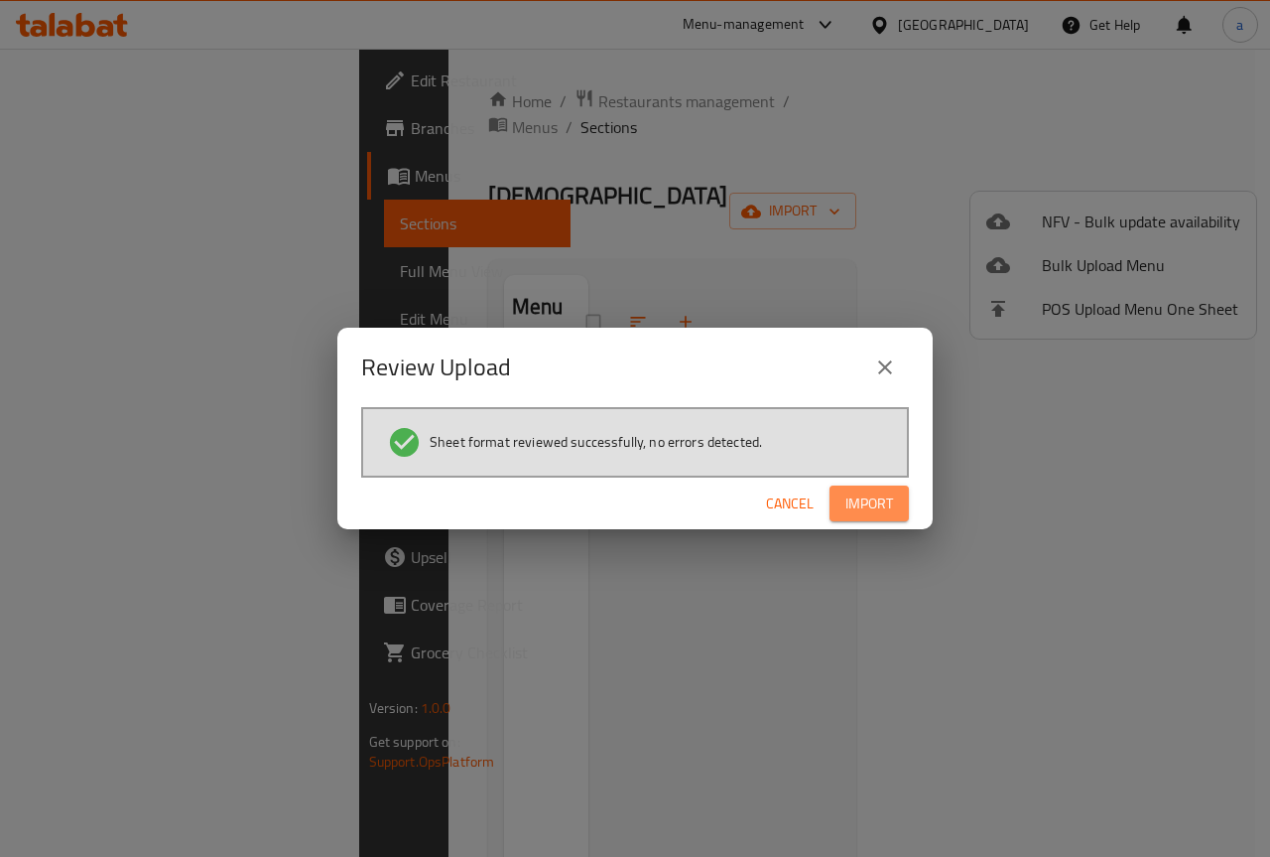
click at [896, 503] on button "Import" at bounding box center [869, 503] width 79 height 37
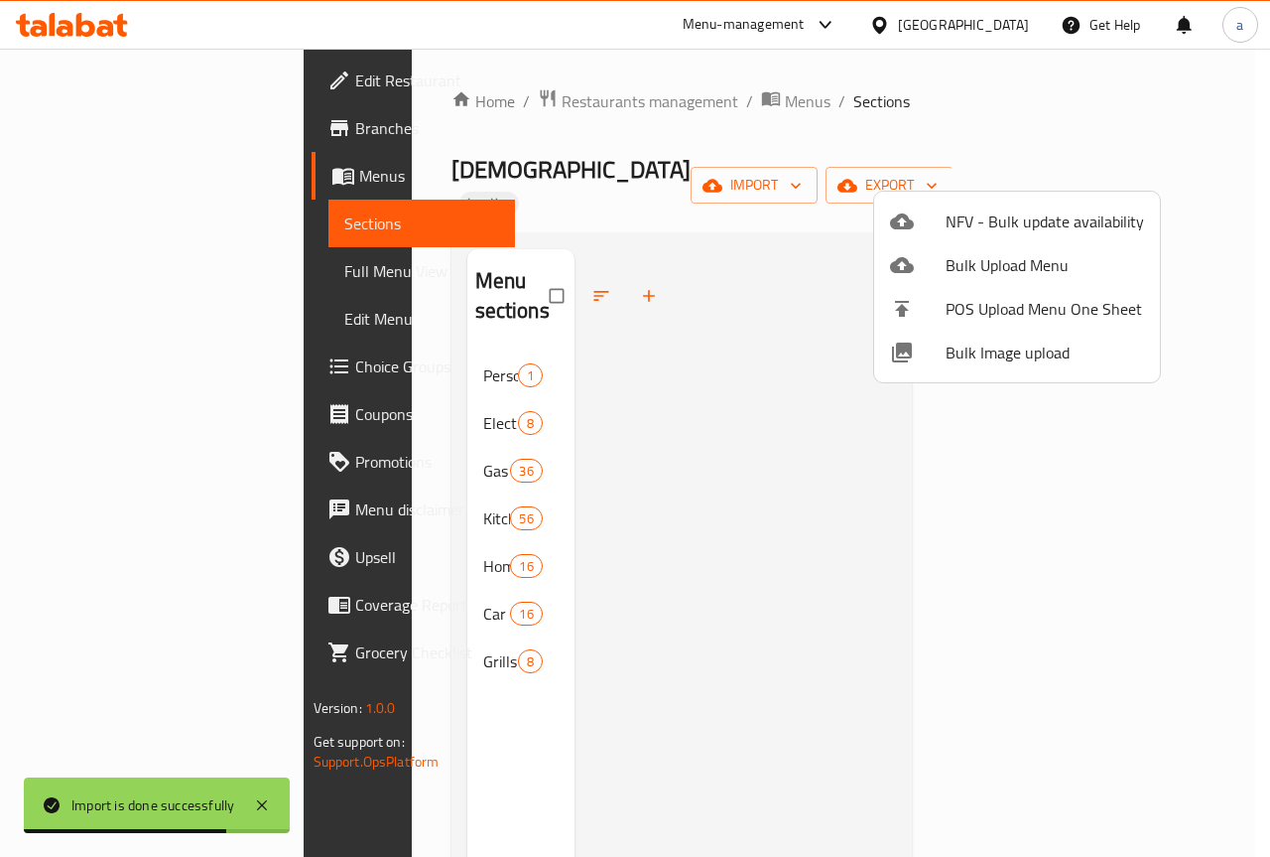
click at [741, 490] on div at bounding box center [635, 428] width 1270 height 857
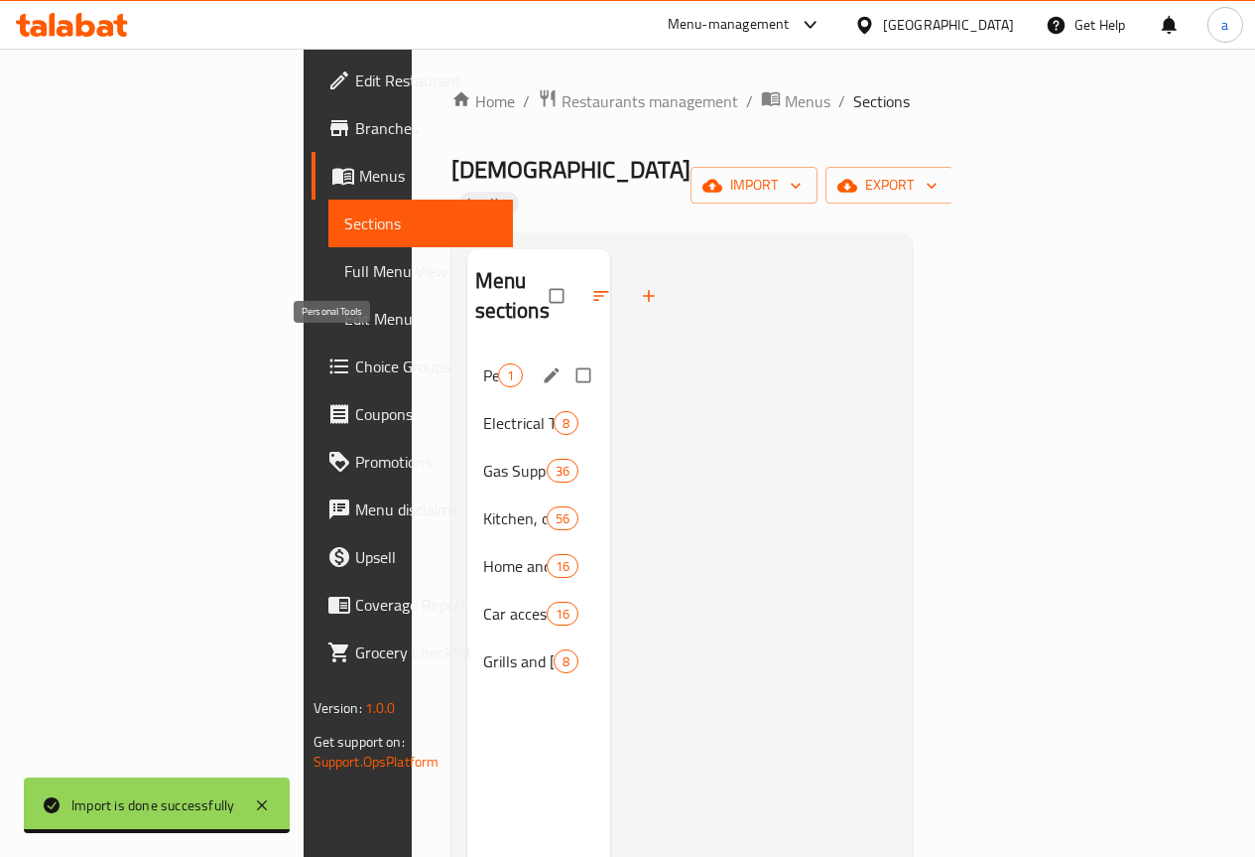
click at [483, 363] on span "Personal Tools" at bounding box center [490, 375] width 15 height 24
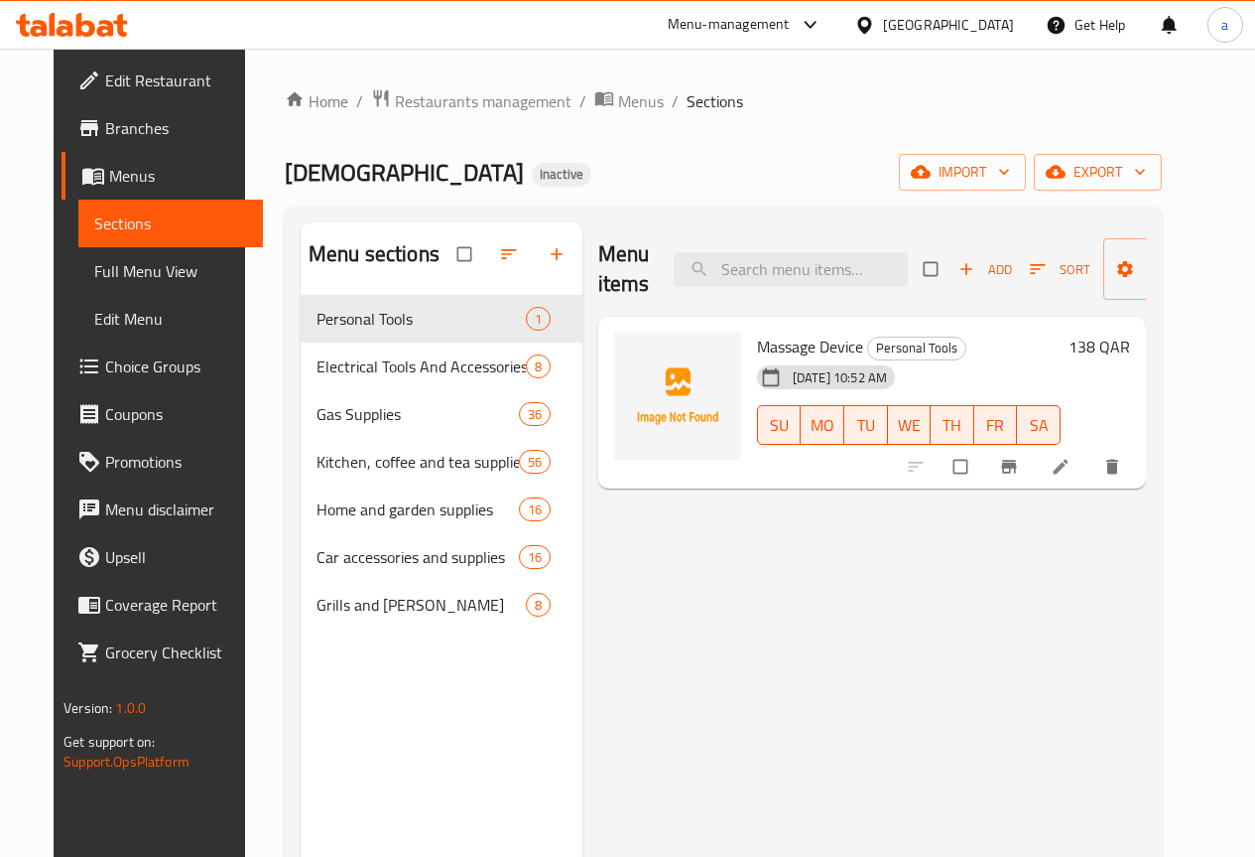
click at [125, 279] on span "Full Menu View" at bounding box center [170, 271] width 153 height 24
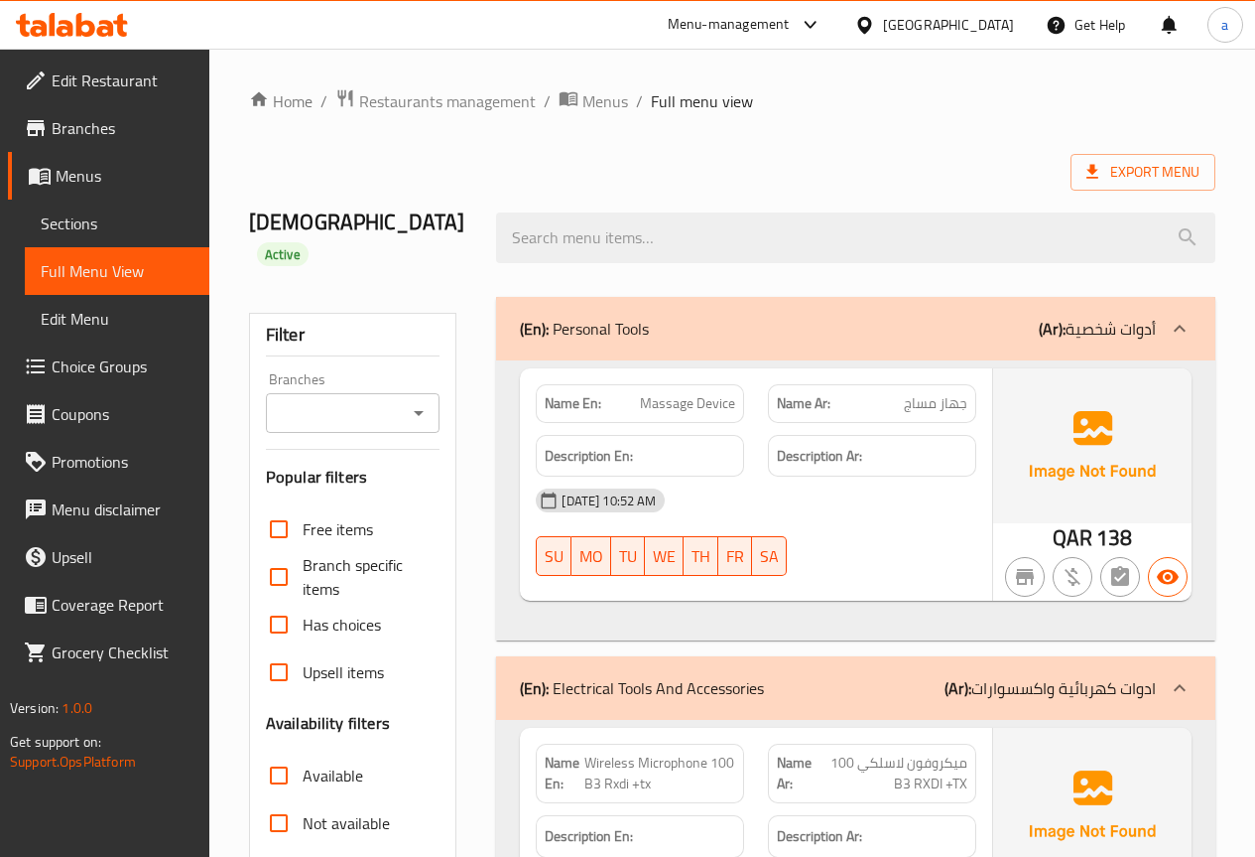
scroll to position [397, 0]
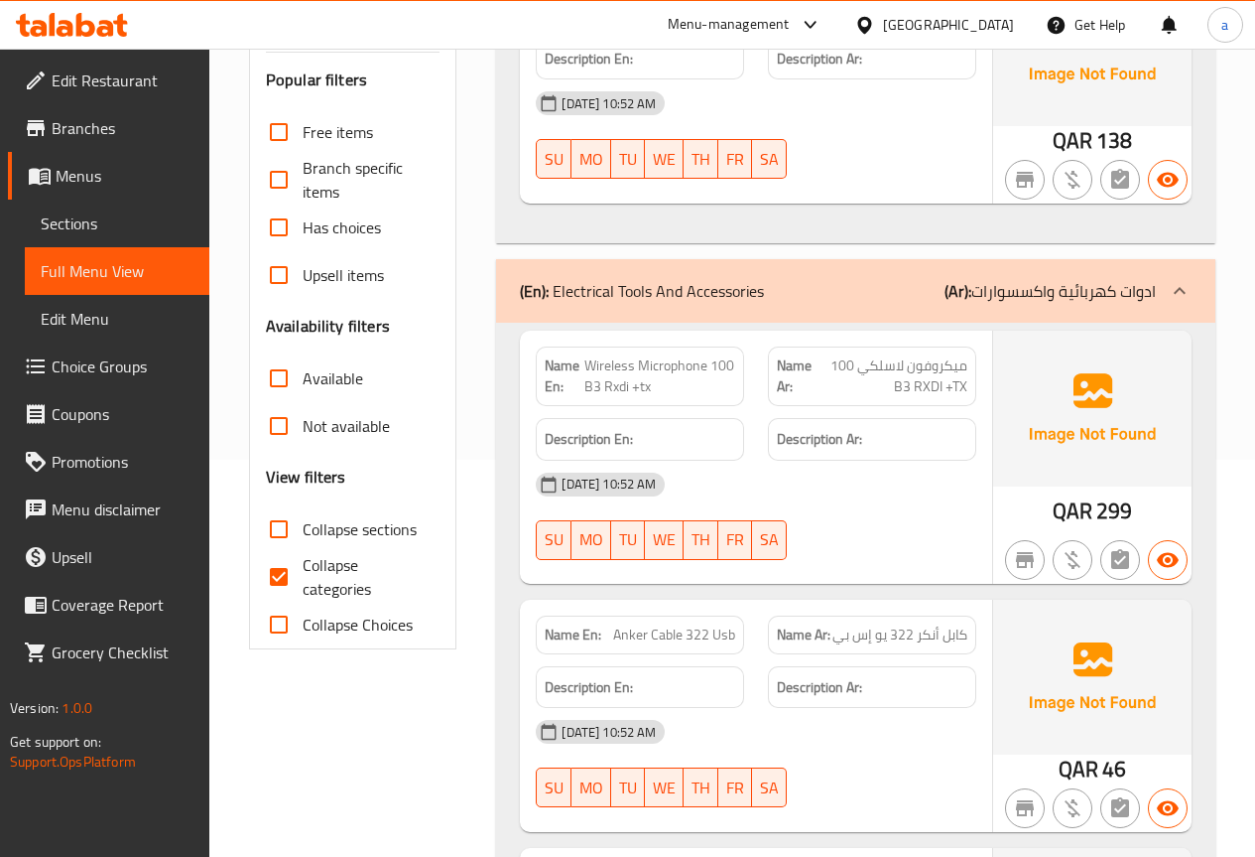
click at [271, 554] on input "Collapse categories" at bounding box center [279, 577] width 48 height 48
checkbox input "false"
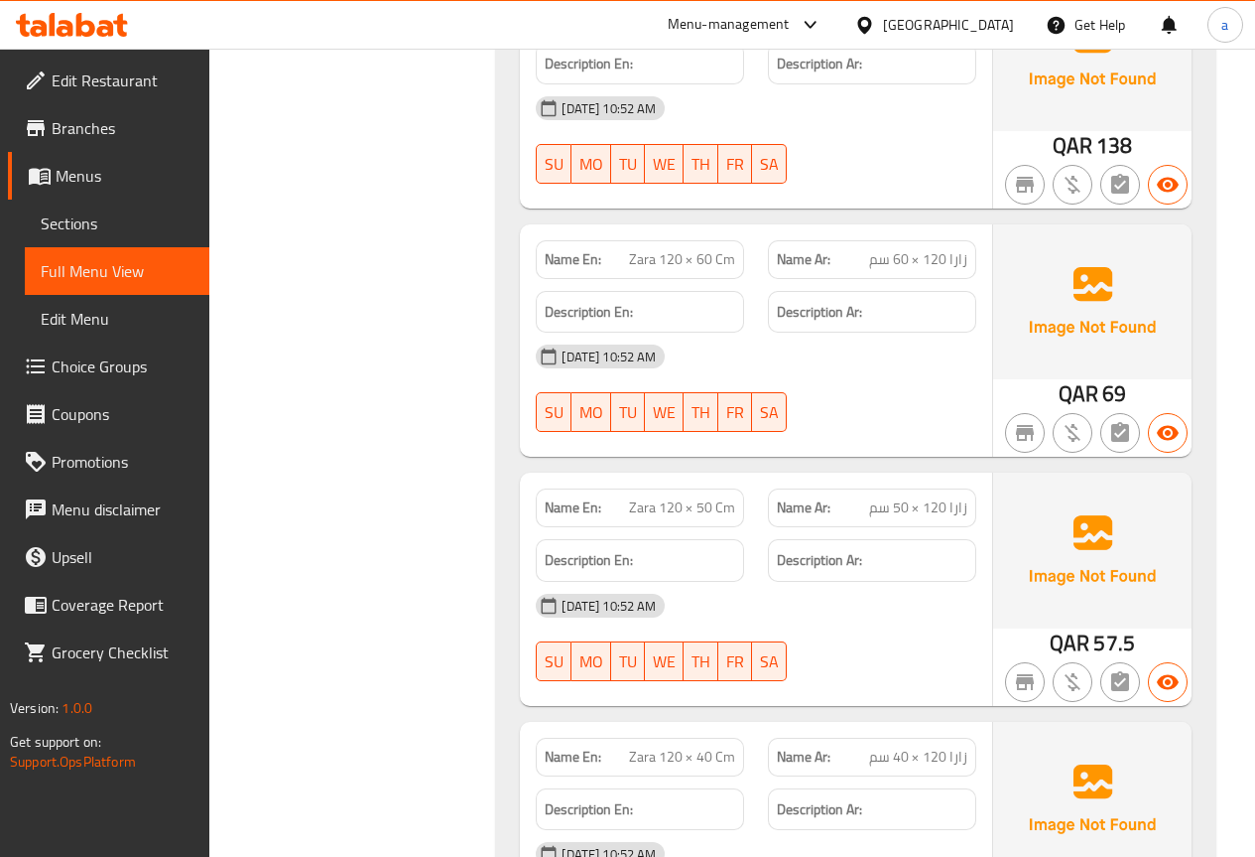
scroll to position [2503, 0]
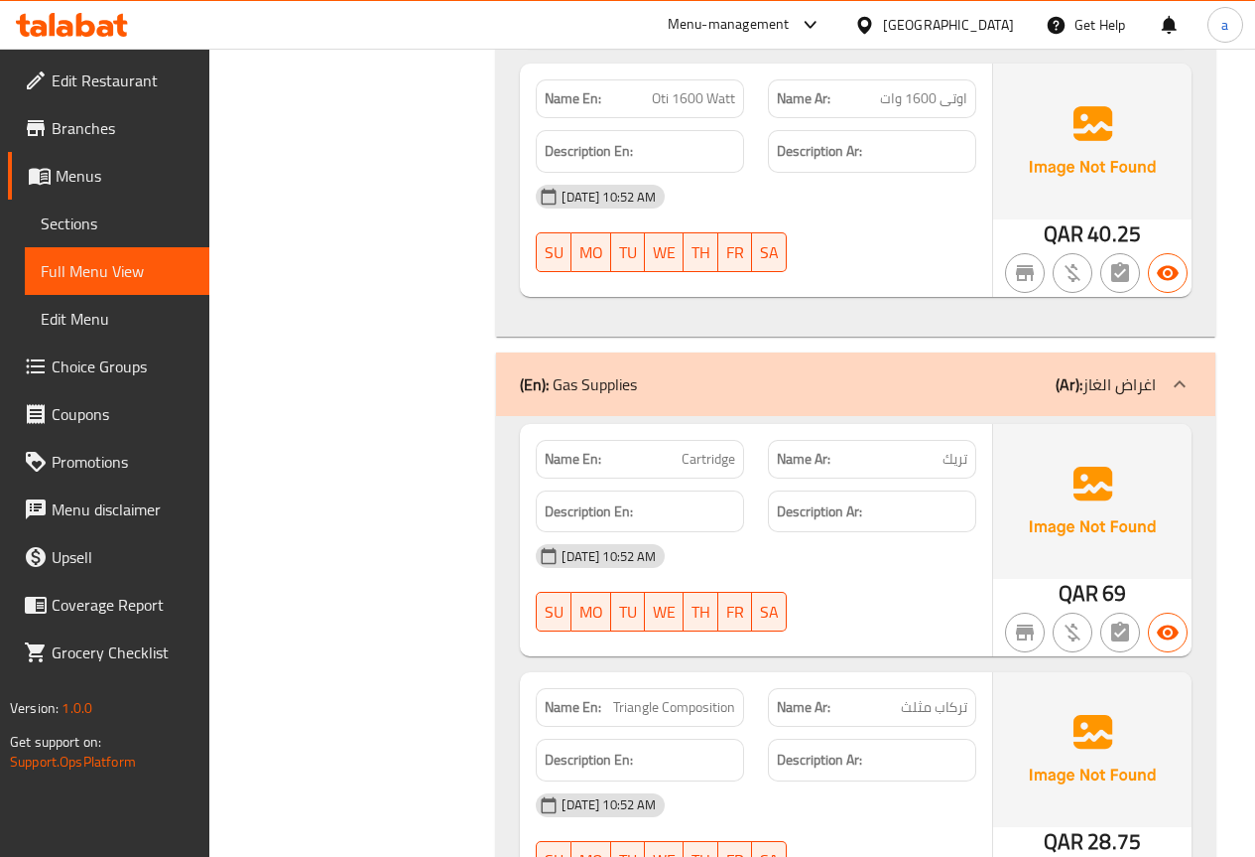
click at [949, 449] on span "تريك" at bounding box center [955, 459] width 25 height 21
copy span "تريك"
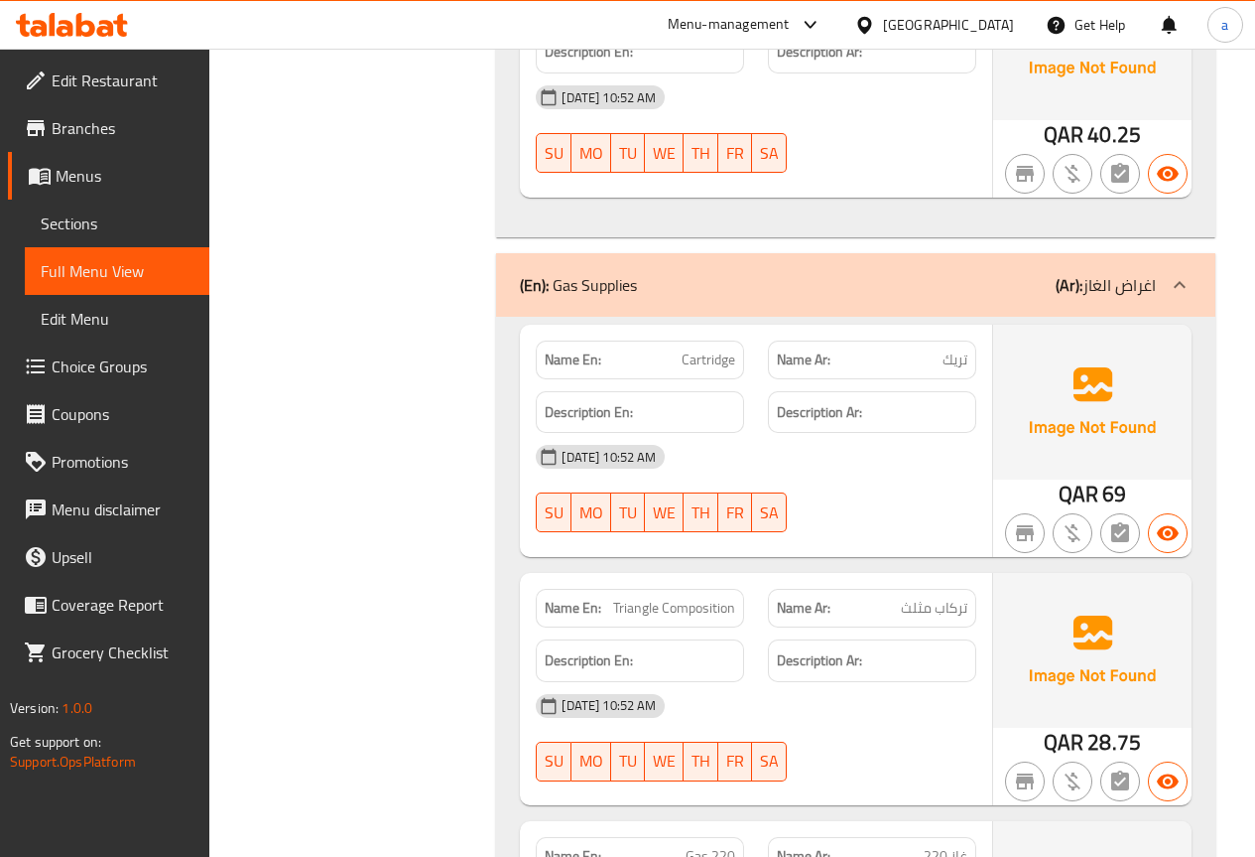
click at [711, 349] on span "Cartridge" at bounding box center [709, 359] width 54 height 21
copy span "Cartridge"
click at [852, 435] on div "[DATE] 10:52 AM" at bounding box center [756, 457] width 464 height 48
click at [966, 349] on span "تريك" at bounding box center [955, 359] width 25 height 21
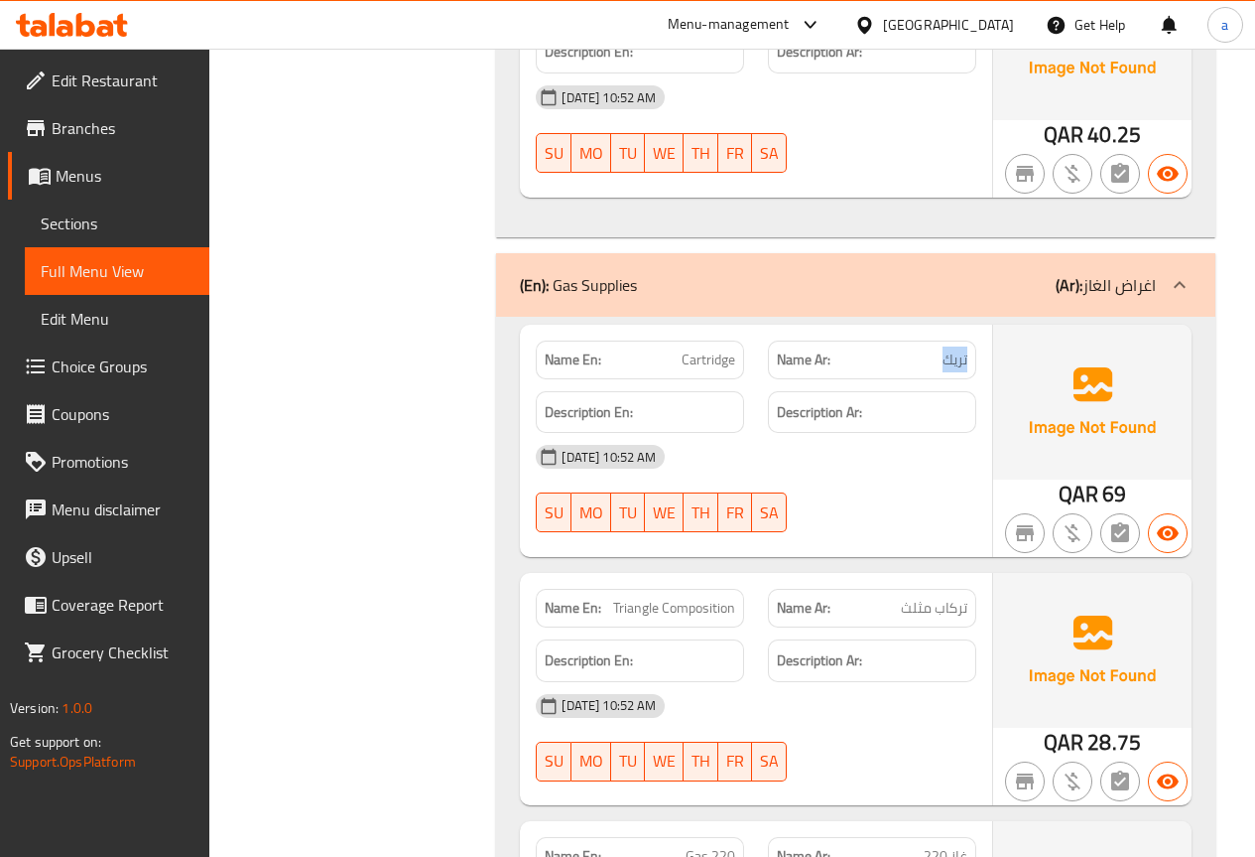
click at [966, 349] on span "تريك" at bounding box center [955, 359] width 25 height 21
copy span "تريك"
click at [946, 349] on span "تريك" at bounding box center [955, 359] width 25 height 21
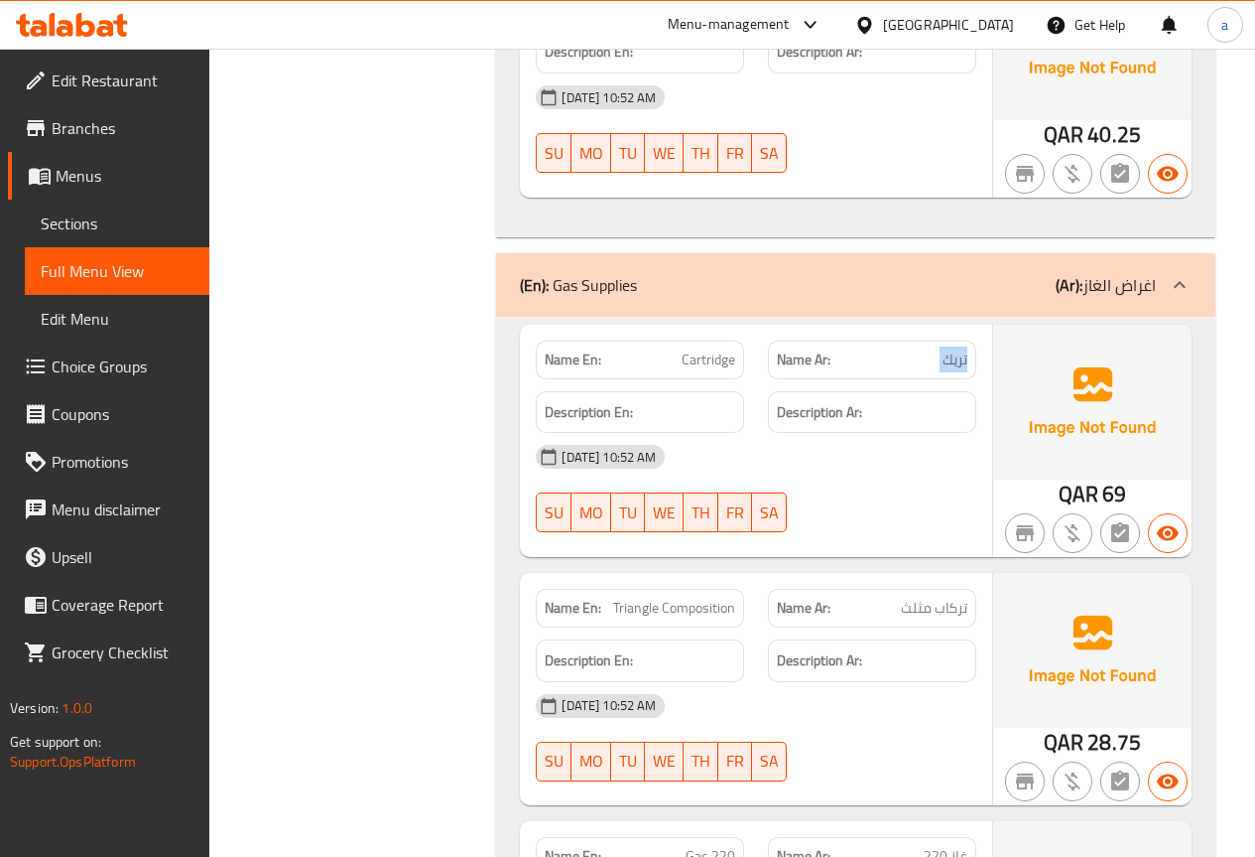
click at [946, 349] on span "تريك" at bounding box center [955, 359] width 25 height 21
click at [945, 349] on span "تريك" at bounding box center [955, 359] width 25 height 21
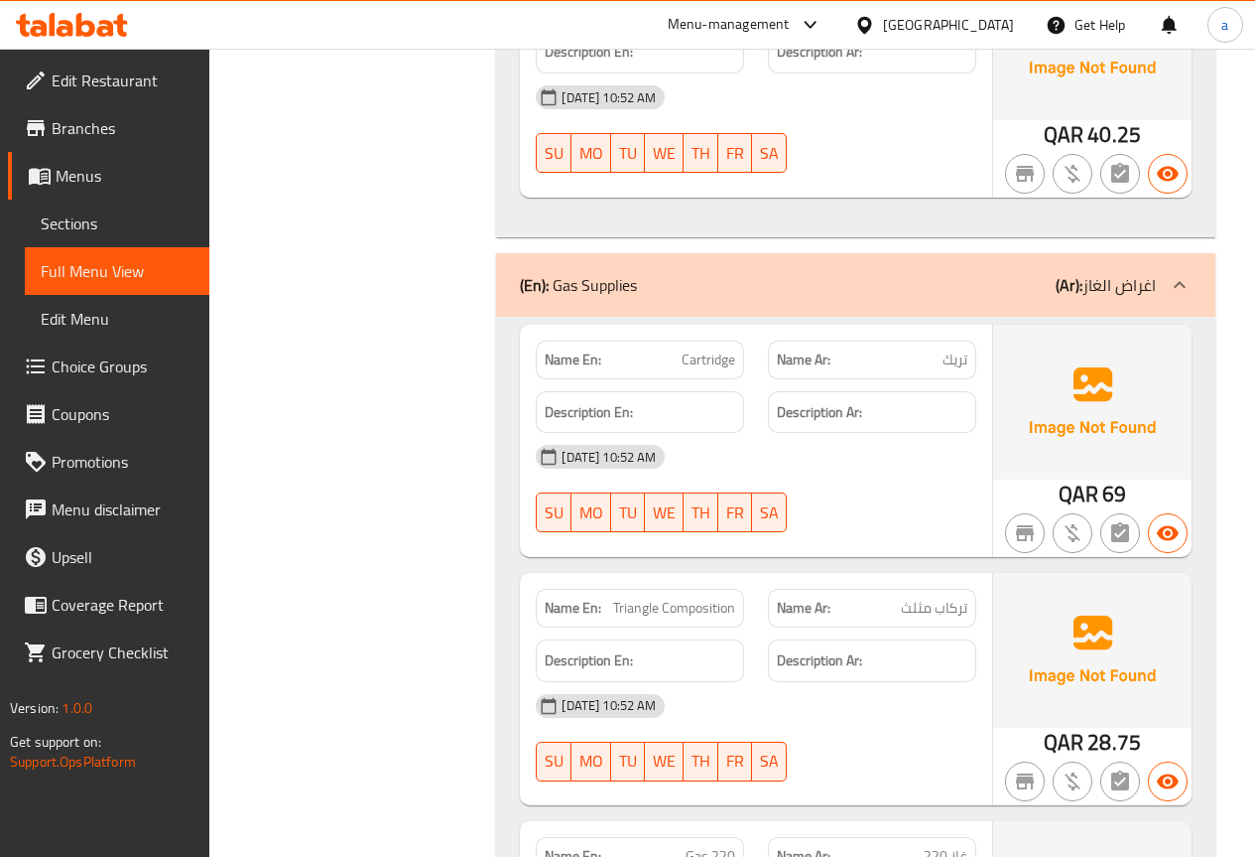
click at [730, 349] on span "Cartridge" at bounding box center [709, 359] width 54 height 21
copy span "Cartridge"
click at [106, 235] on link "Sections" at bounding box center [117, 223] width 185 height 48
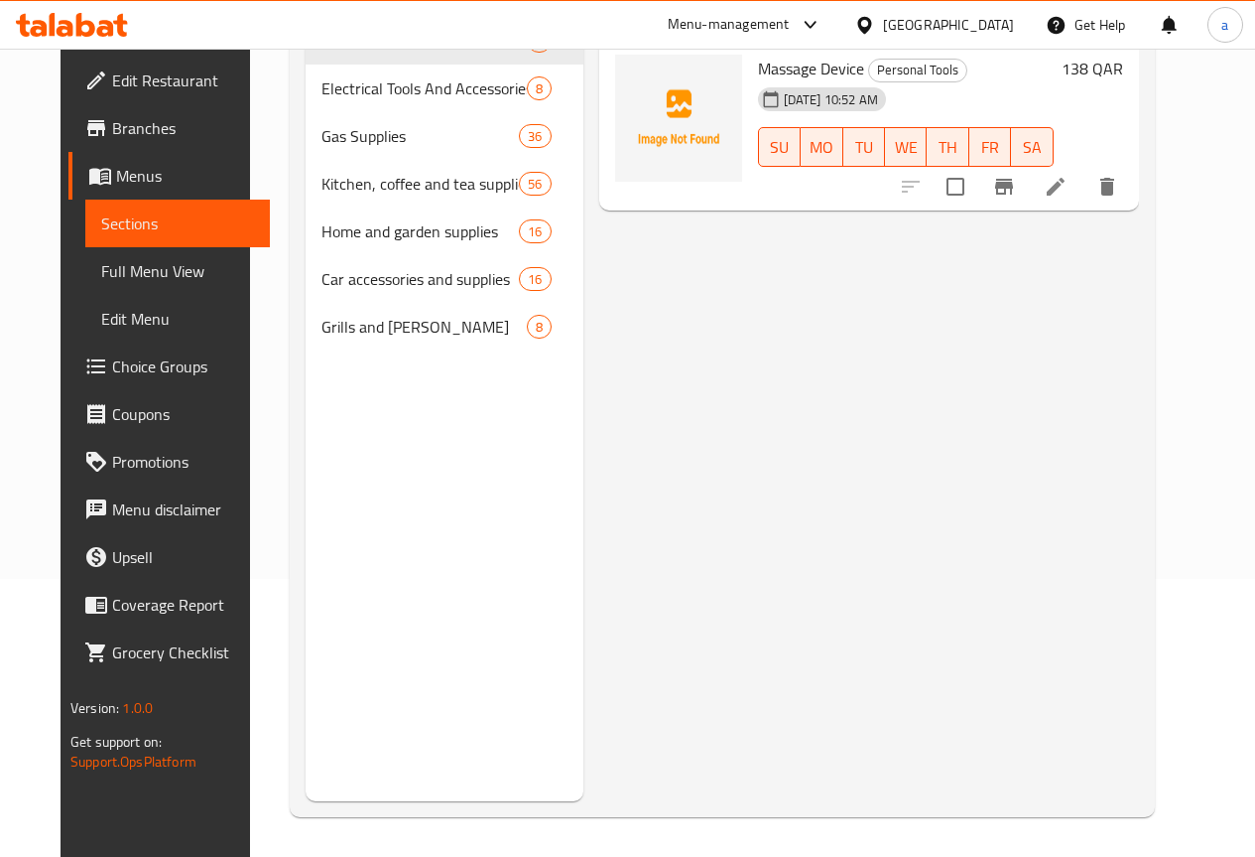
scroll to position [278, 0]
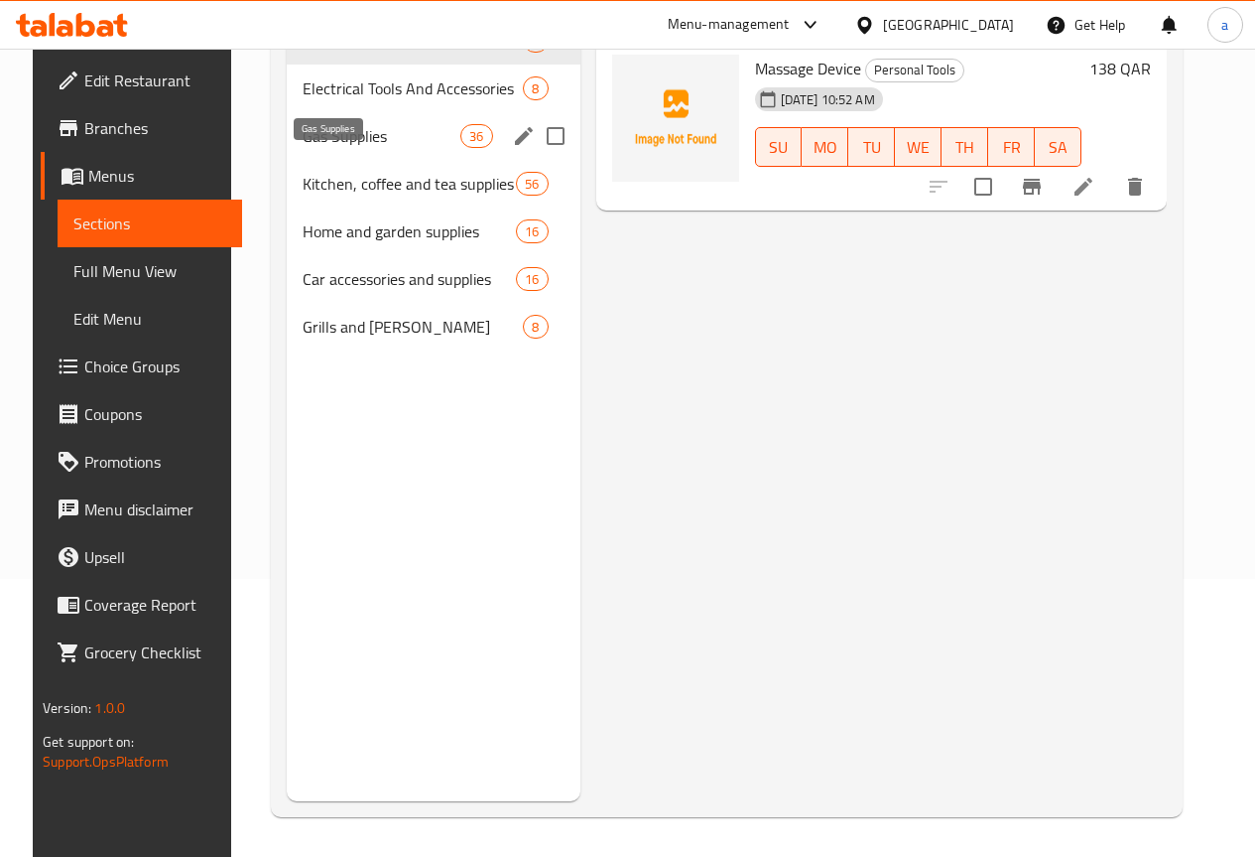
click at [323, 152] on div "Gas Supplies 36" at bounding box center [434, 136] width 294 height 48
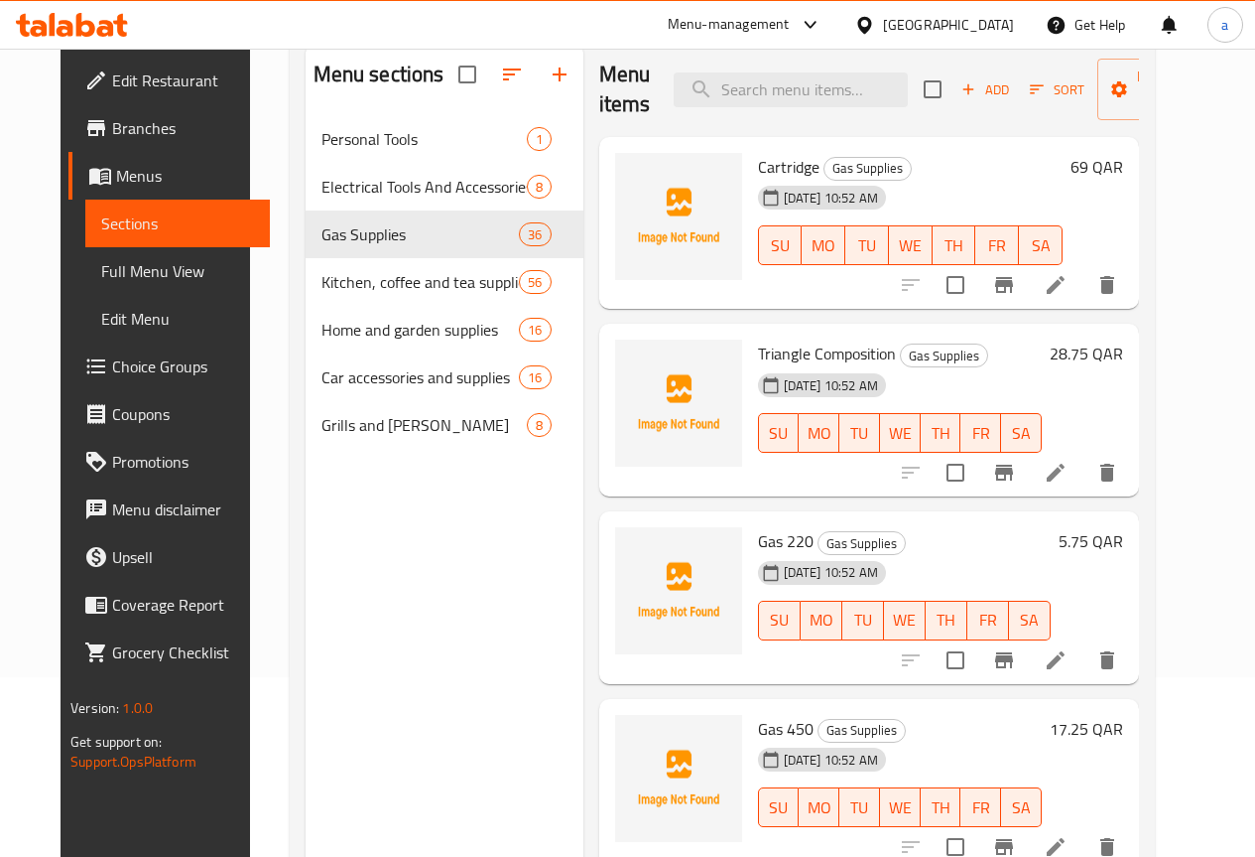
scroll to position [179, 0]
click at [1065, 287] on icon at bounding box center [1056, 286] width 18 height 18
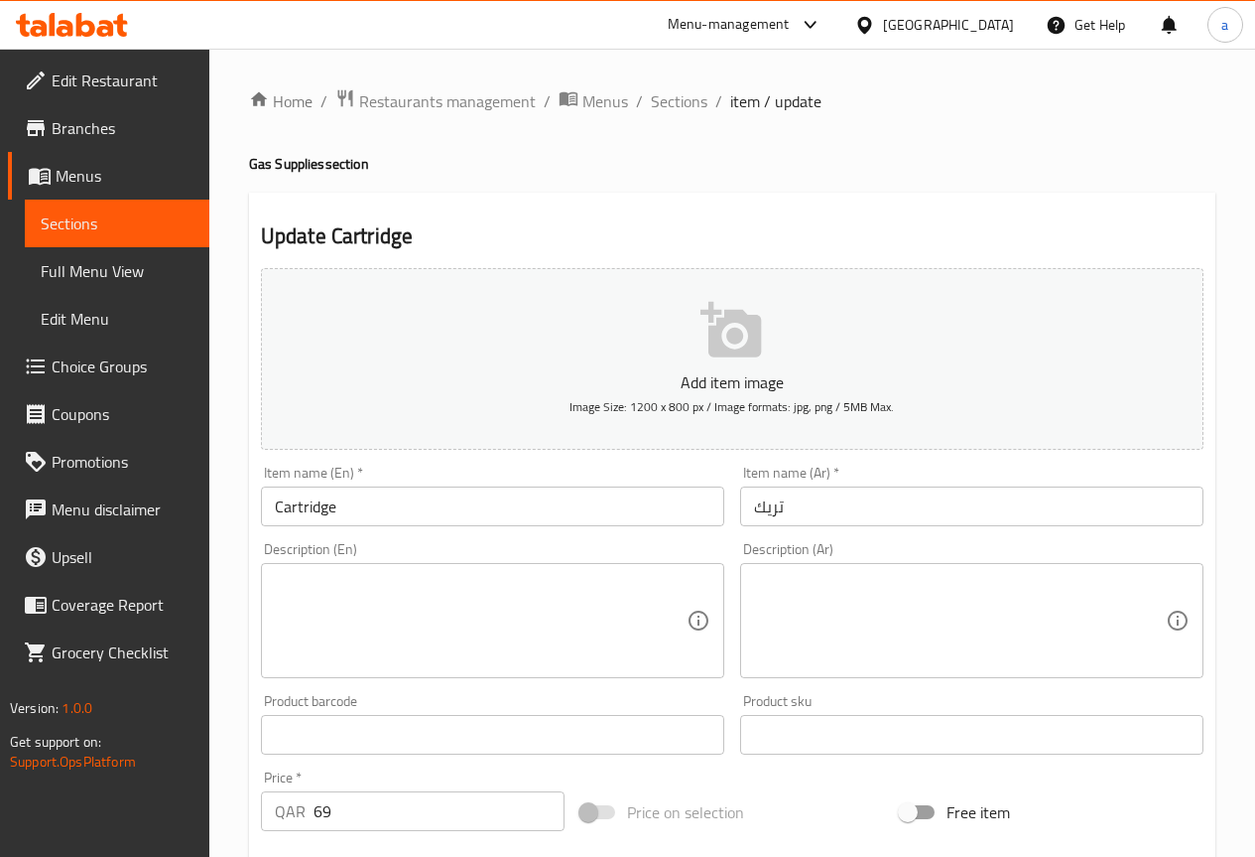
click at [528, 501] on input "Cartridge" at bounding box center [492, 506] width 463 height 40
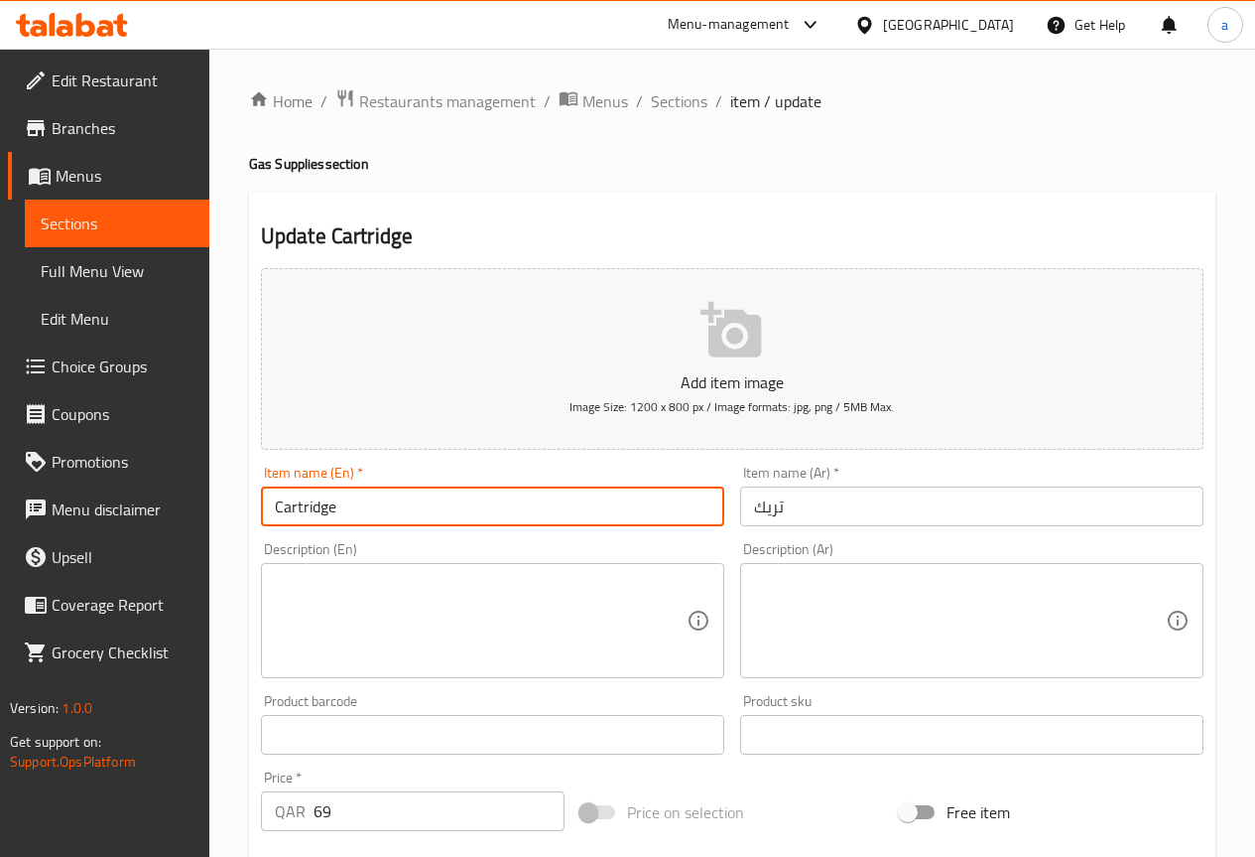
paste input "Lantern"
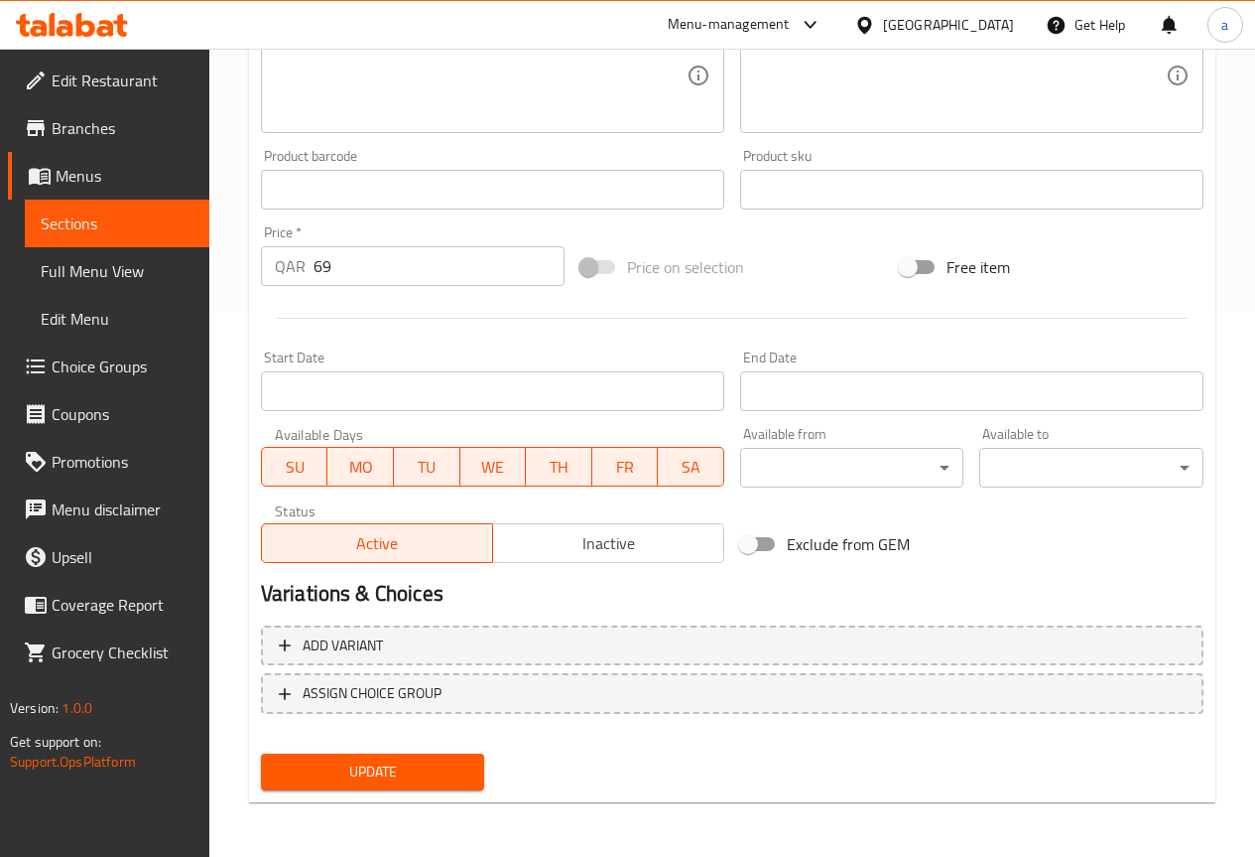
scroll to position [546, 0]
type input "Lantern"
click at [459, 777] on span "Update" at bounding box center [373, 770] width 193 height 25
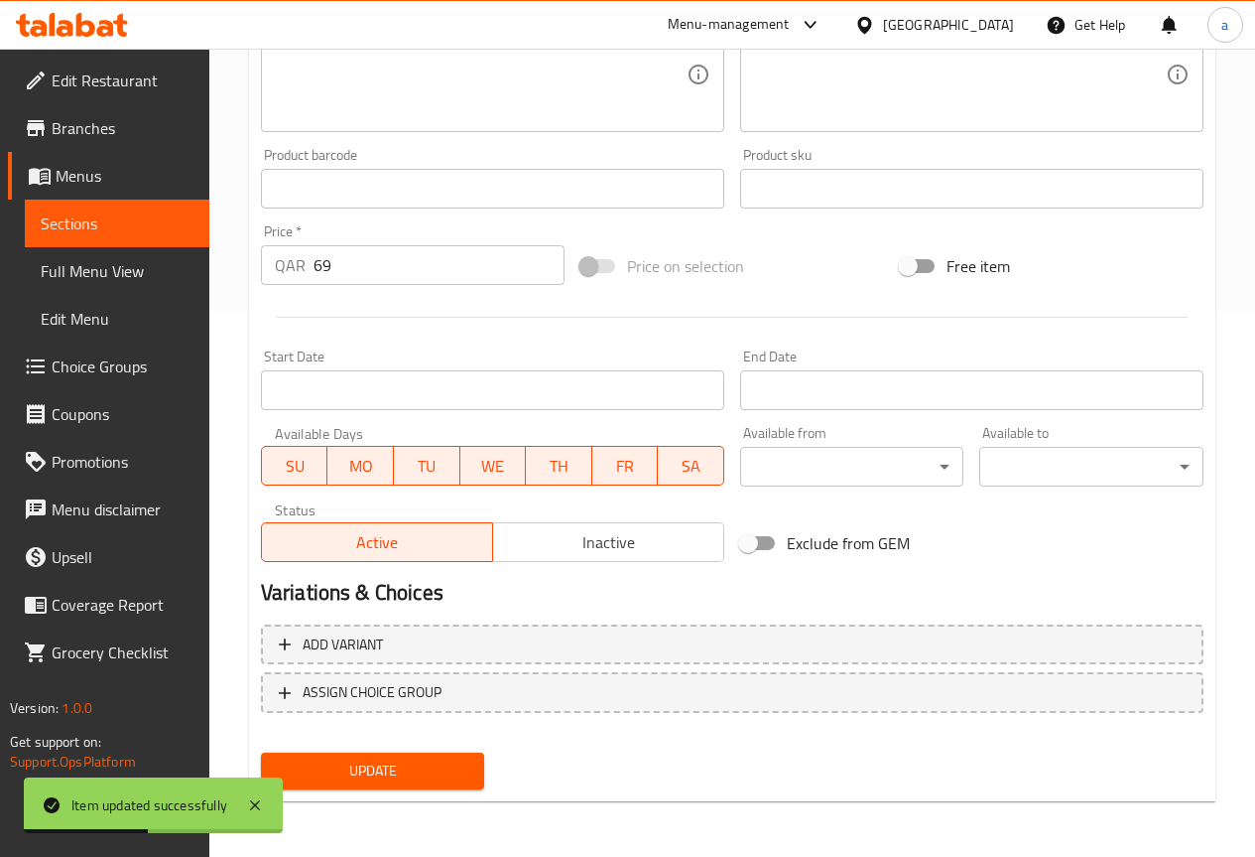
click at [143, 270] on span "Full Menu View" at bounding box center [117, 271] width 153 height 24
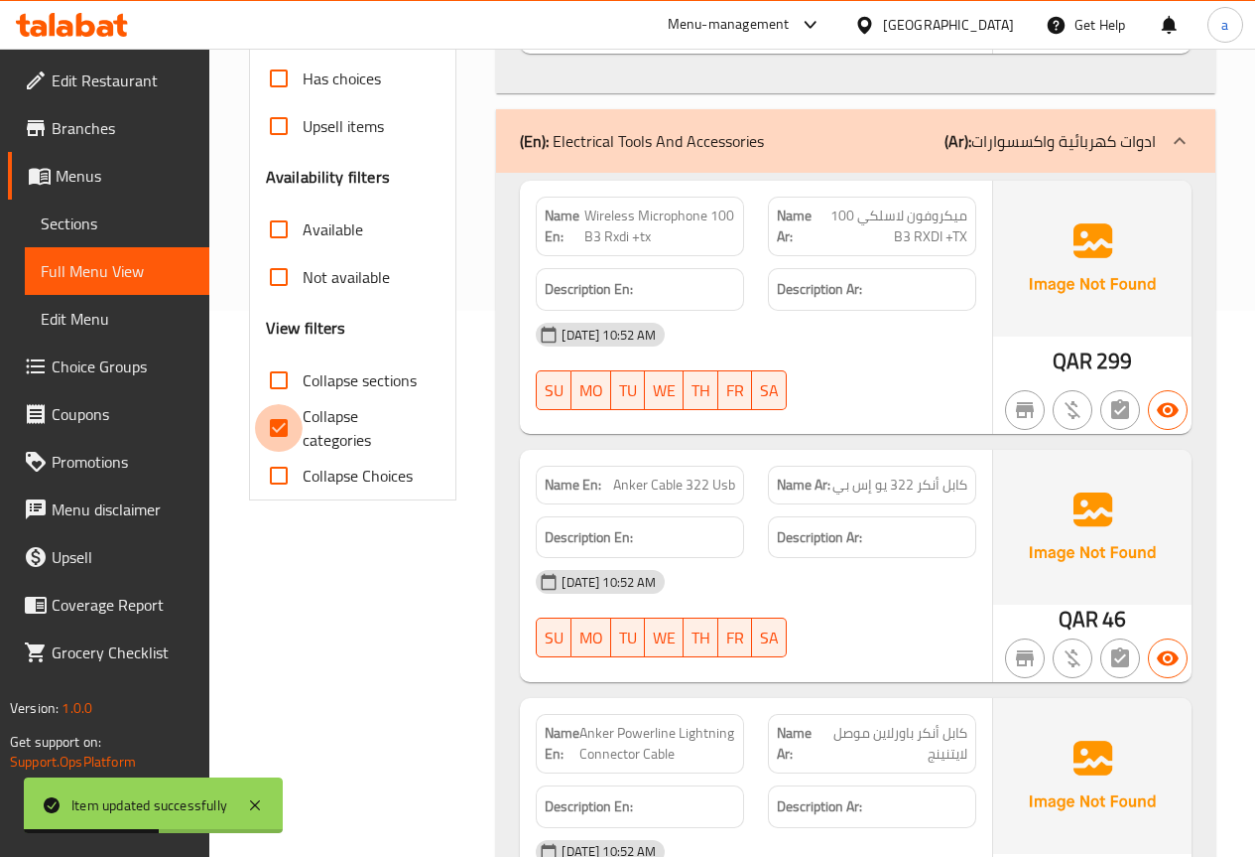
click at [298, 404] on input "Collapse categories" at bounding box center [279, 428] width 48 height 48
checkbox input "false"
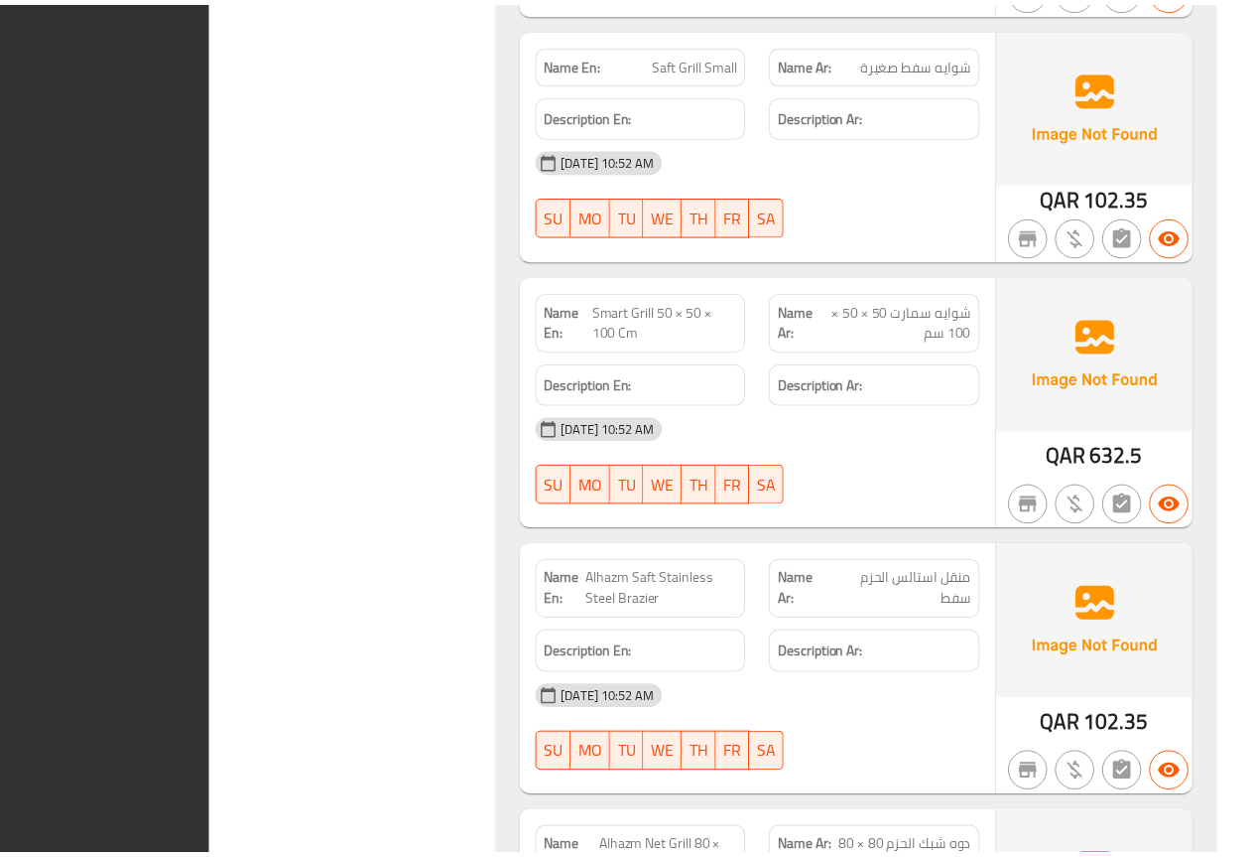
scroll to position [36789, 0]
